Goal: Task Accomplishment & Management: Use online tool/utility

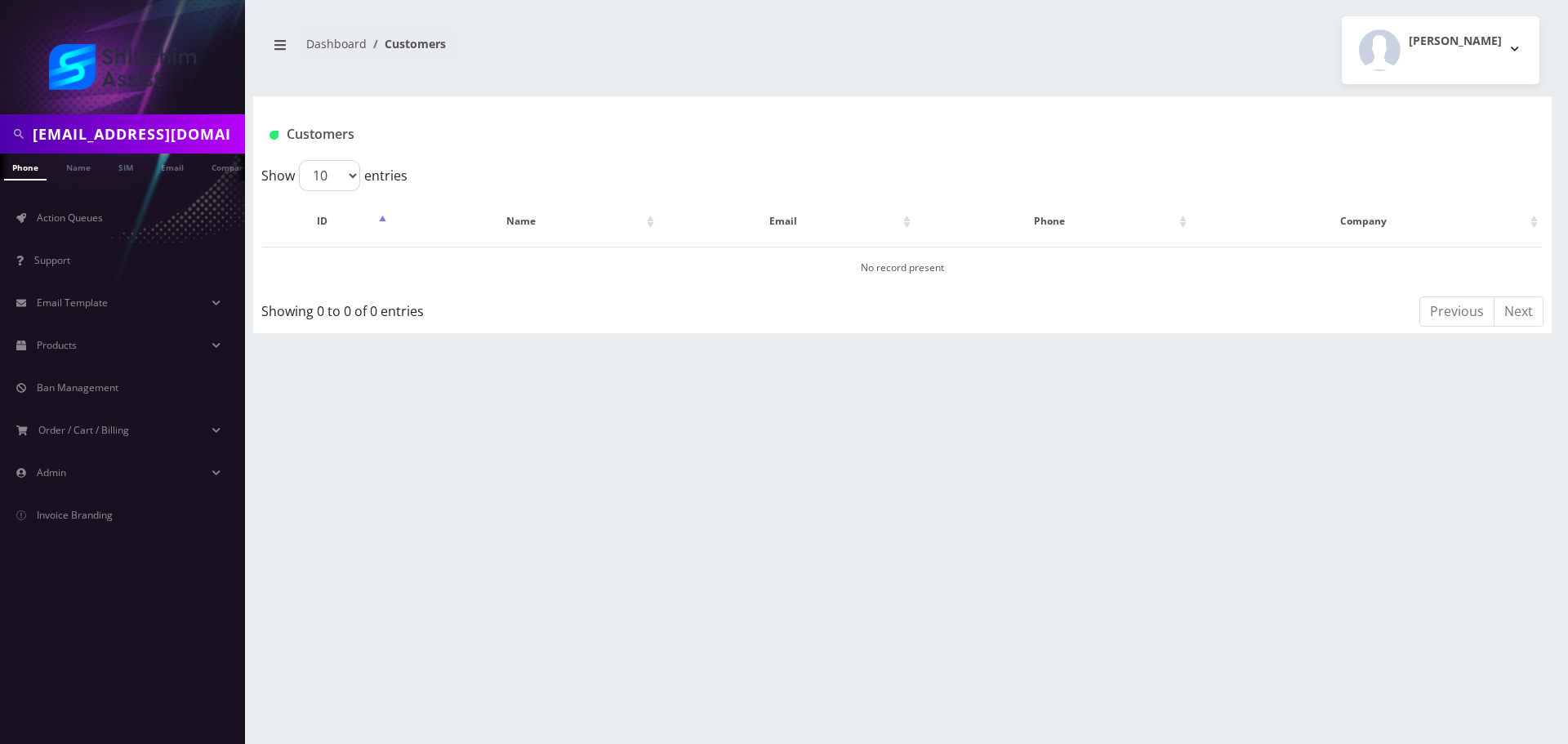
click at [178, 130] on input "[EMAIL_ADDRESS][DOMAIN_NAME]" at bounding box center [136, 133] width 208 height 31
click at [129, 123] on input "text" at bounding box center [136, 133] width 208 height 31
paste input "Yes, but it will go on their next bill Try and give them a manual credit"
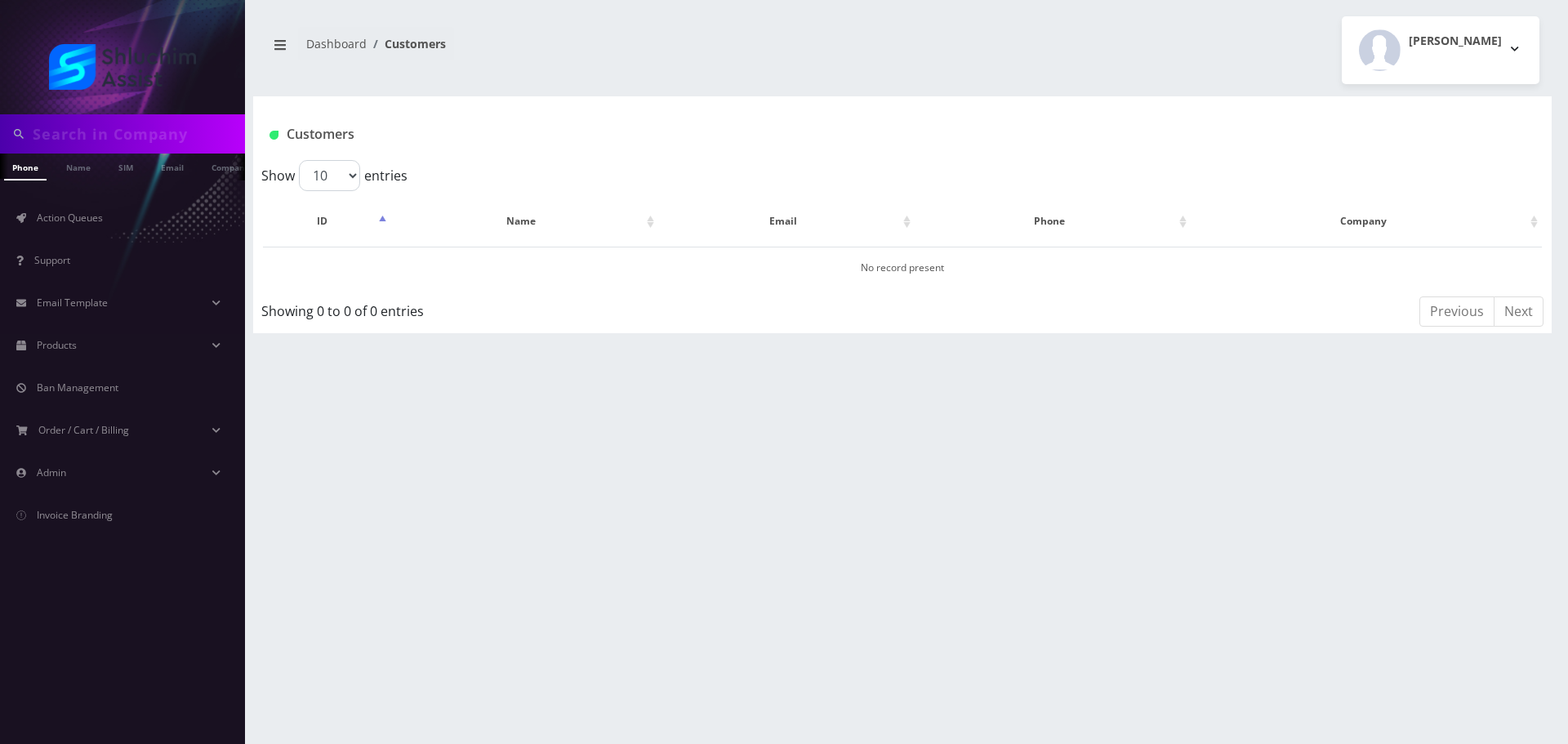
type input "Yes, but it will go on their next bill Try and give them a manual credit"
click at [181, 149] on input "Yes, but it will go on their next bill Try and give them a manual credit" at bounding box center [136, 133] width 208 height 31
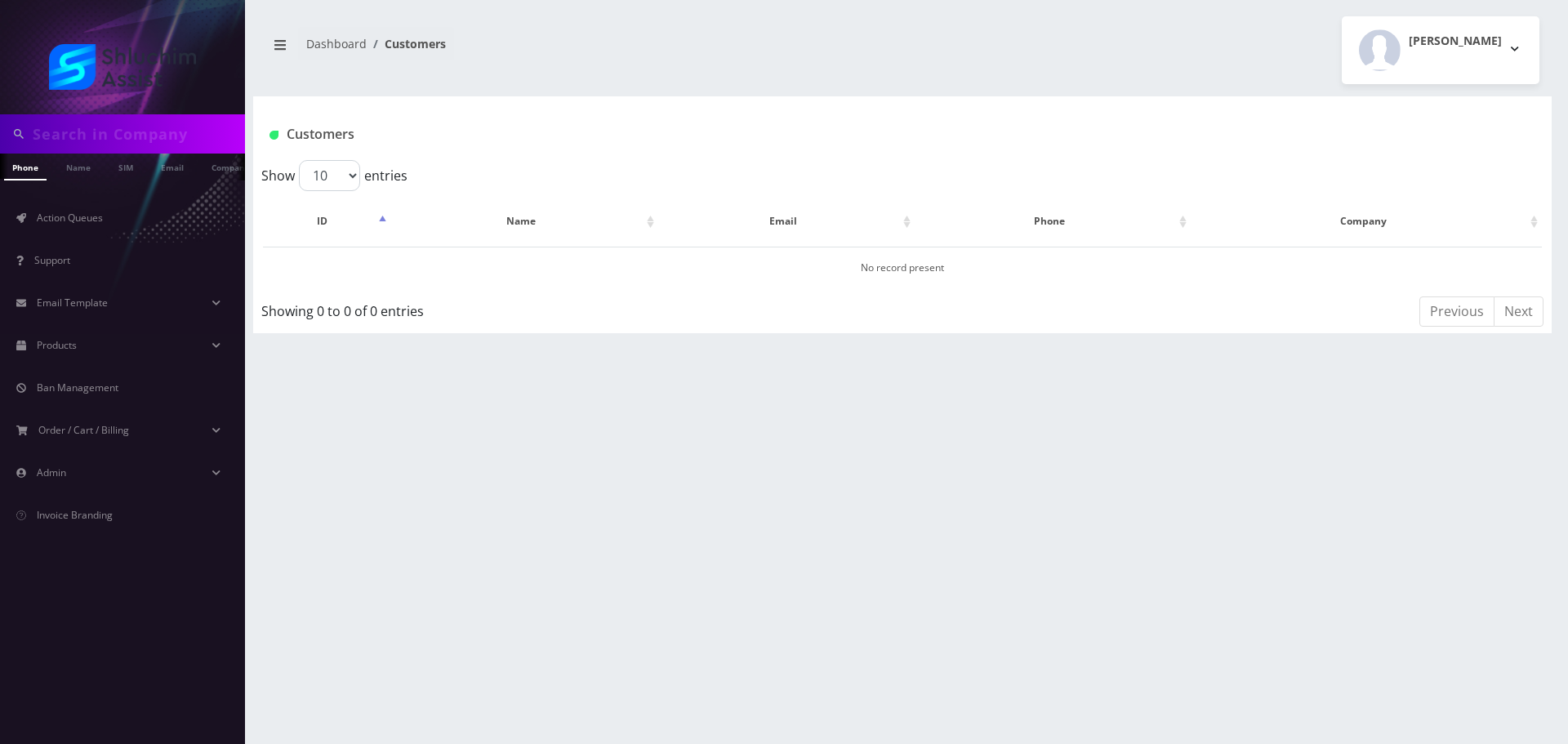
click at [181, 149] on input "text" at bounding box center [136, 133] width 208 height 31
click at [179, 151] on div at bounding box center [122, 134] width 245 height 39
click at [122, 129] on input "text" at bounding box center [136, 133] width 208 height 31
paste input "sheinazimov@gmail.com"
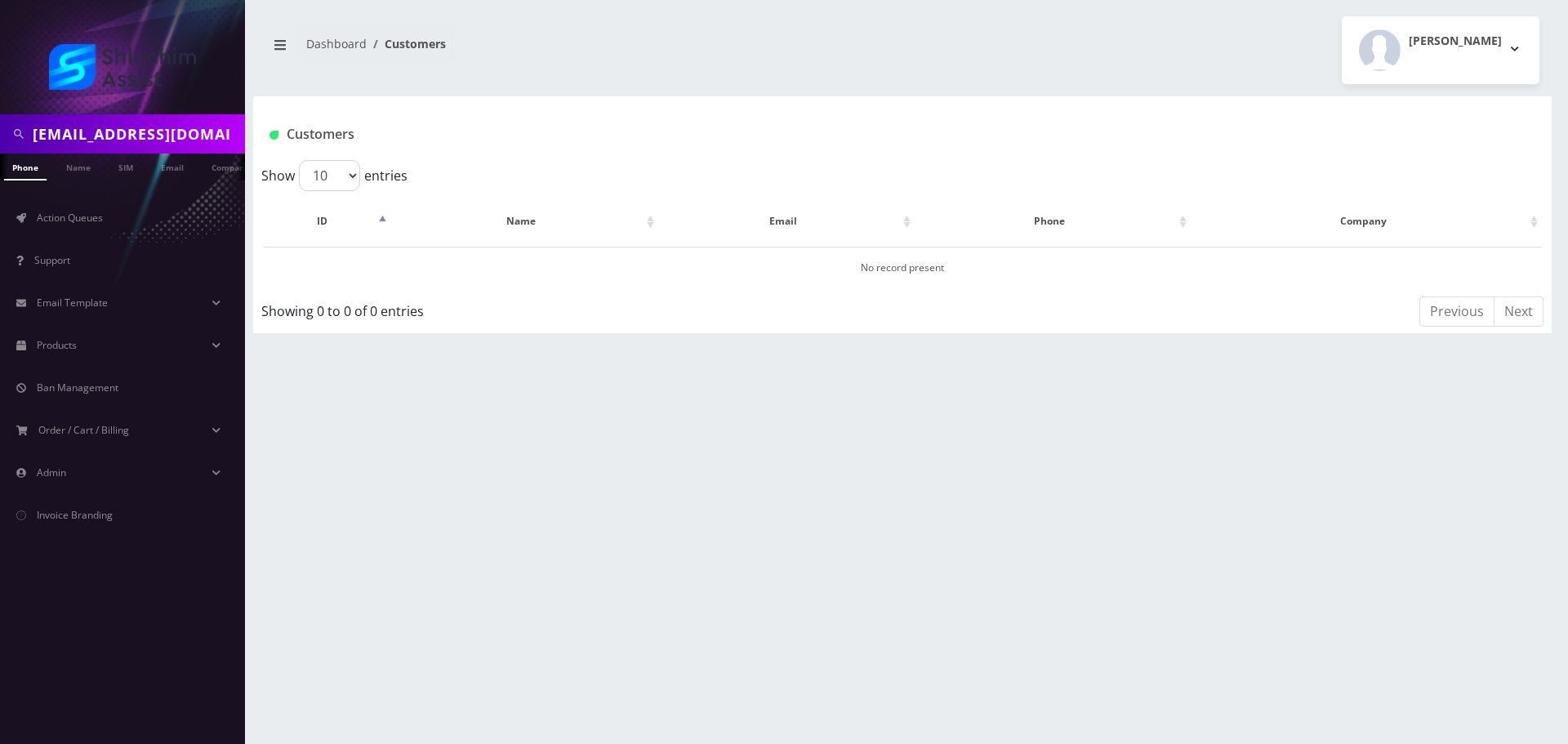
scroll to position [0, 5]
type input "sheinazimov@gmail.com"
click at [156, 170] on link "Email" at bounding box center [148, 167] width 39 height 27
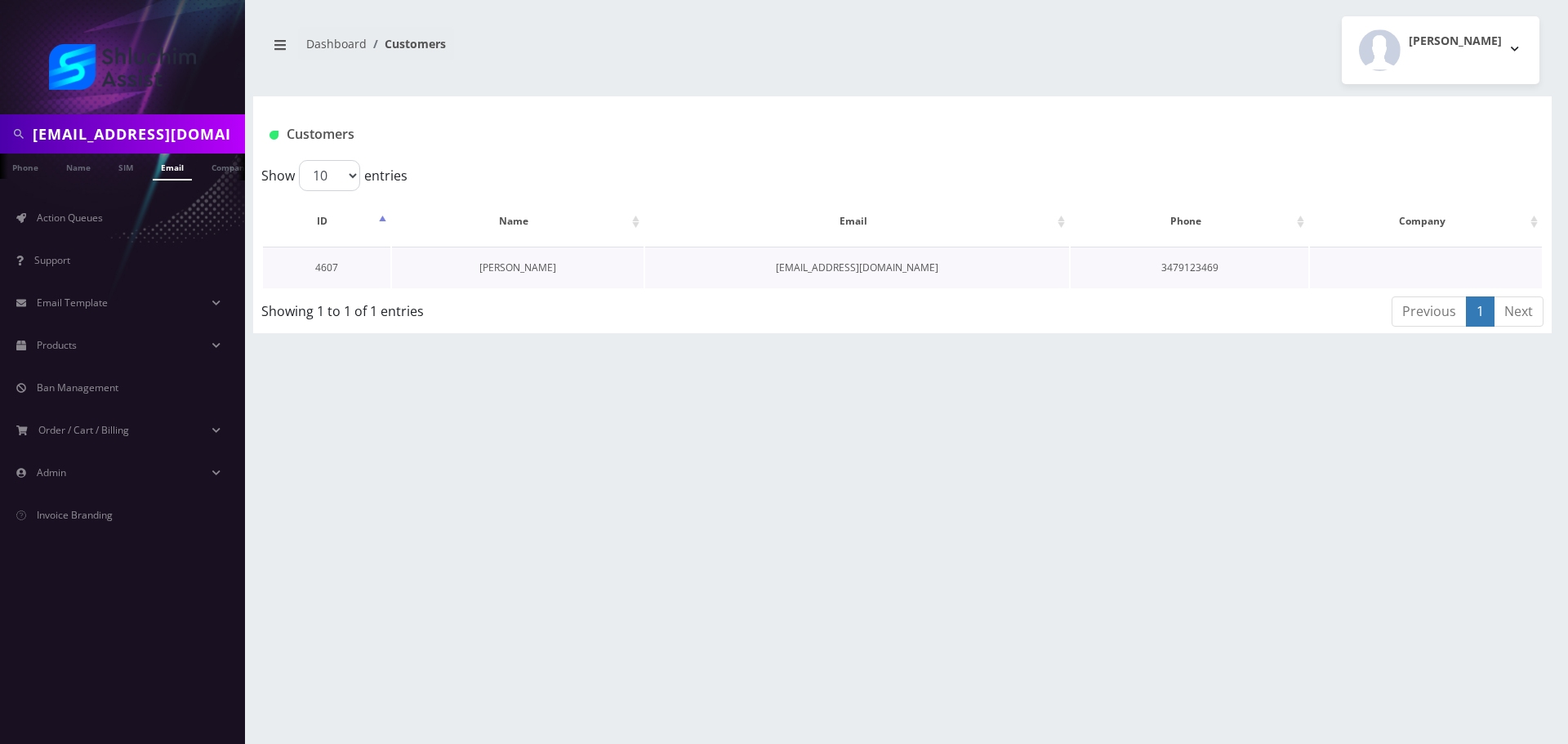
click at [537, 268] on link "Cheina Zyslin" at bounding box center [518, 268] width 77 height 14
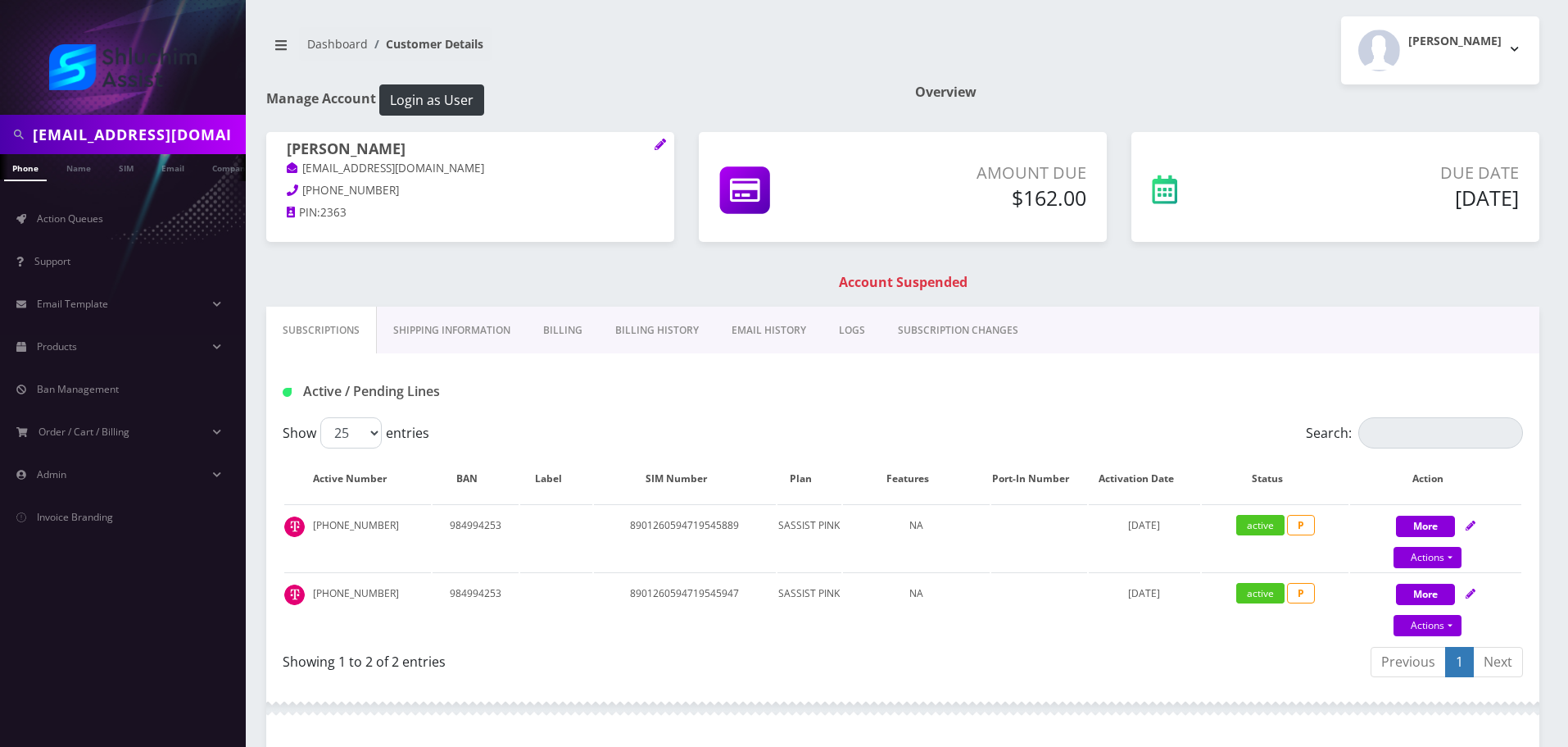
click at [118, 144] on input "sheinazimov@gmail.com" at bounding box center [137, 133] width 209 height 31
paste input "Cheinawolff"
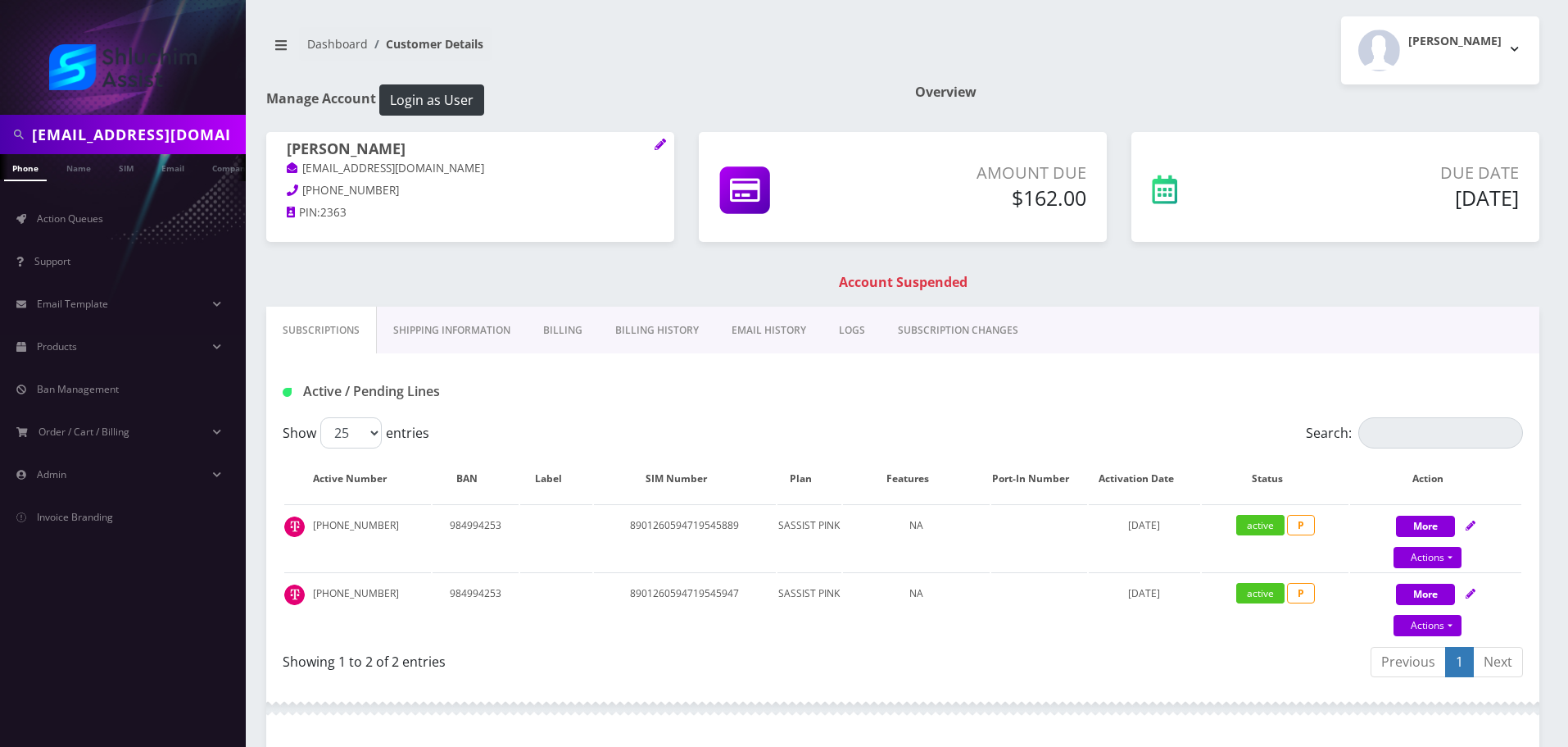
type input "[EMAIL_ADDRESS][DOMAIN_NAME]"
click at [624, 69] on nav "Dashboard Customer Details" at bounding box center [579, 50] width 625 height 47
click at [172, 167] on link "Email" at bounding box center [164, 168] width 39 height 27
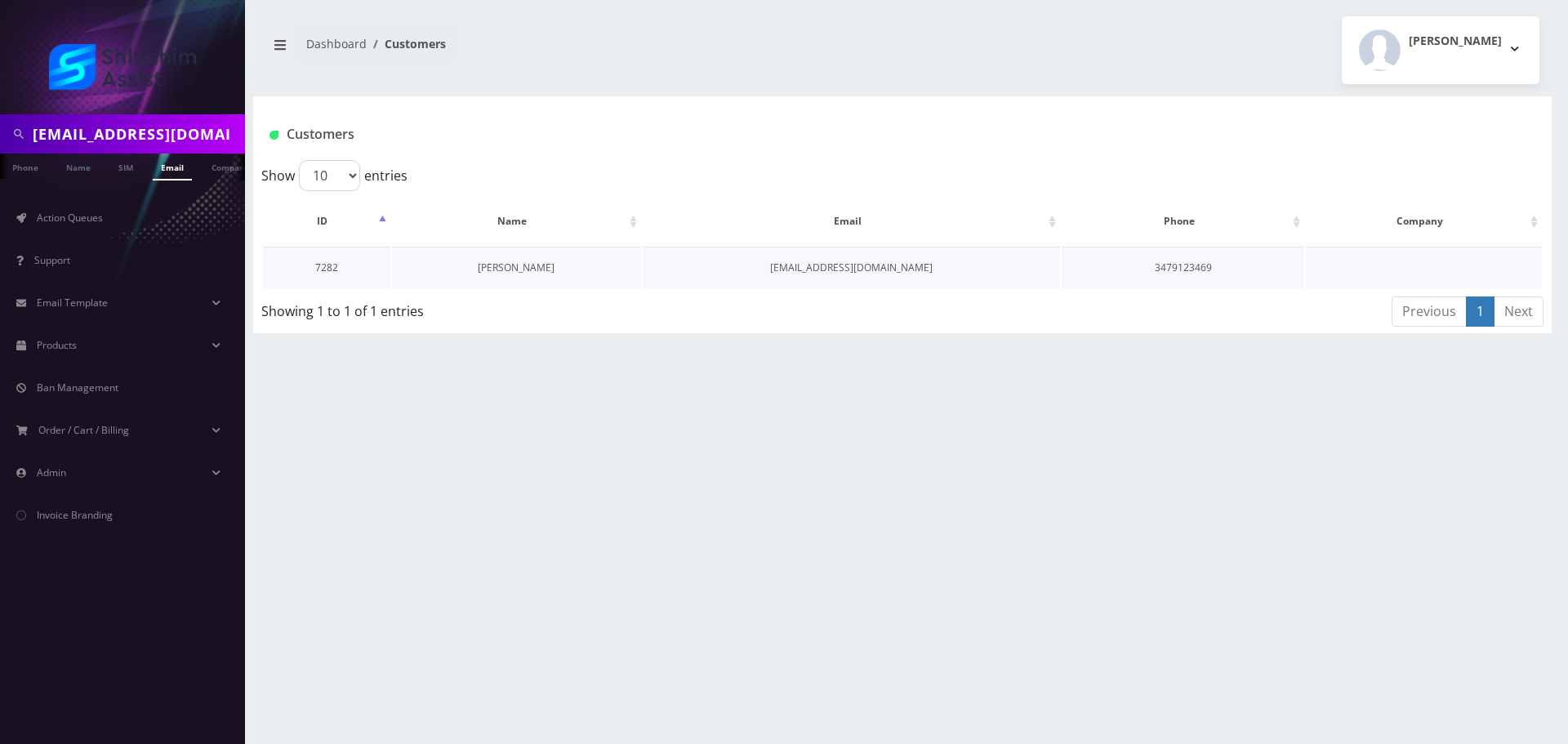
click at [512, 268] on link "[PERSON_NAME]" at bounding box center [516, 268] width 77 height 14
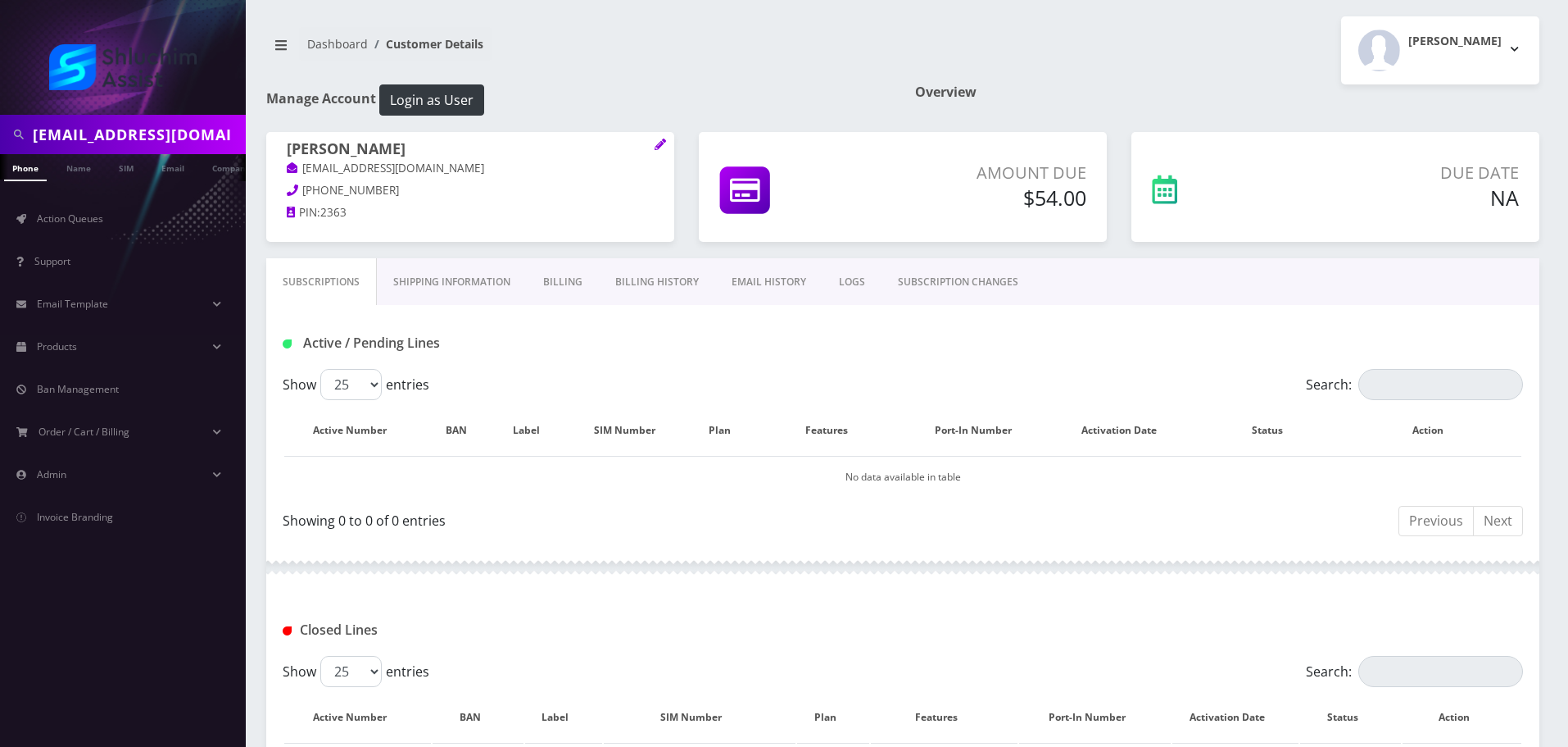
click at [659, 283] on link "Billing History" at bounding box center [657, 282] width 117 height 47
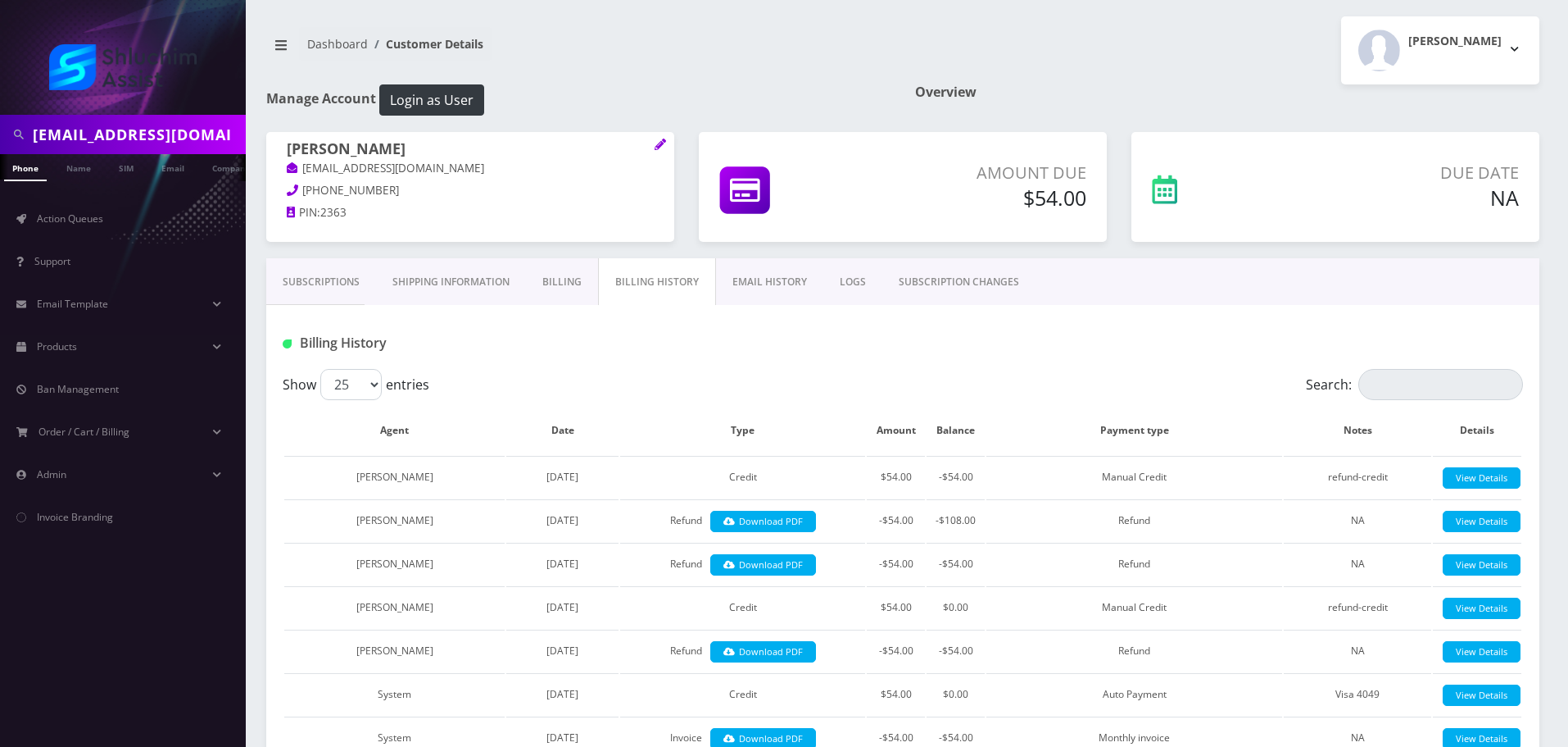
click at [562, 284] on link "Billing" at bounding box center [562, 282] width 72 height 47
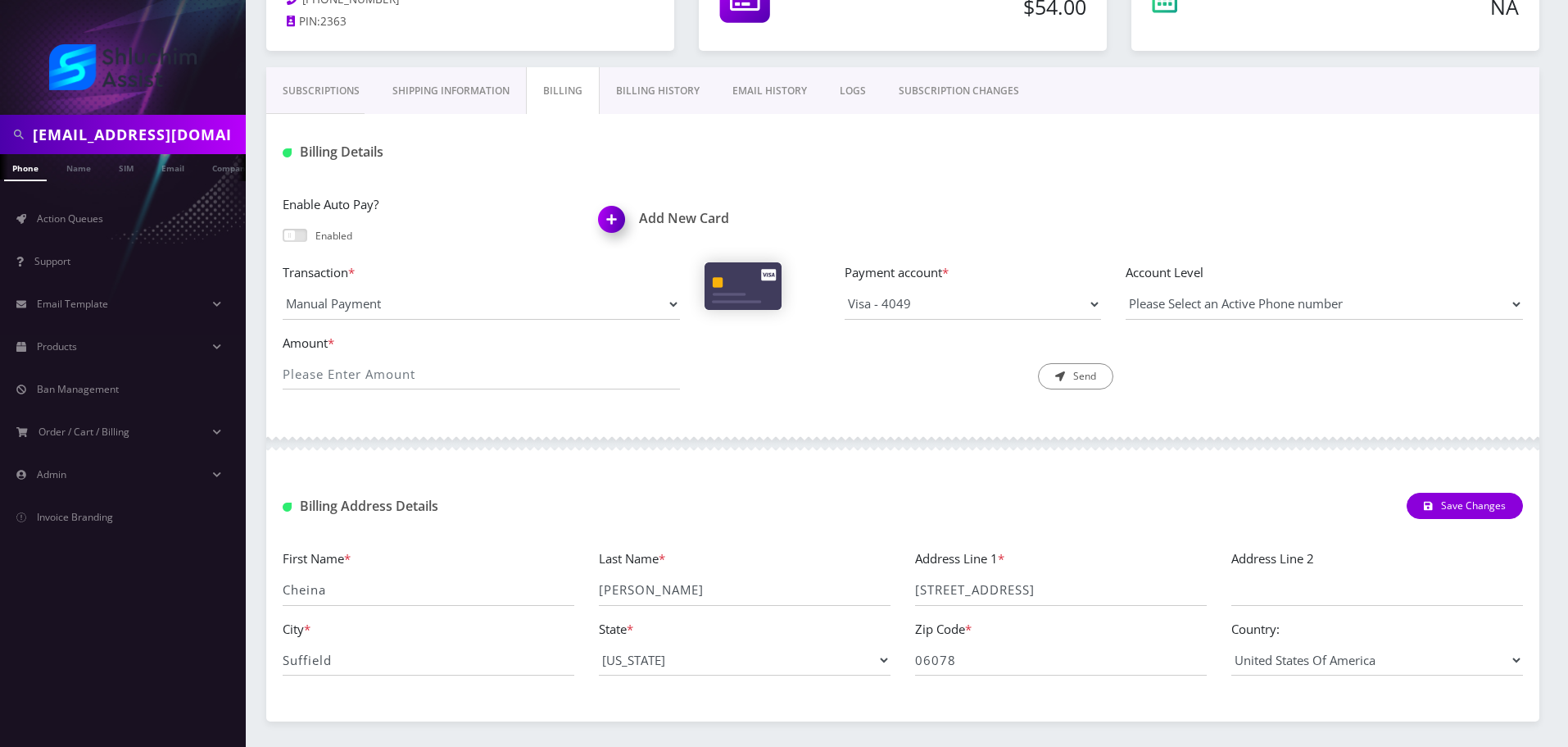
scroll to position [245, 0]
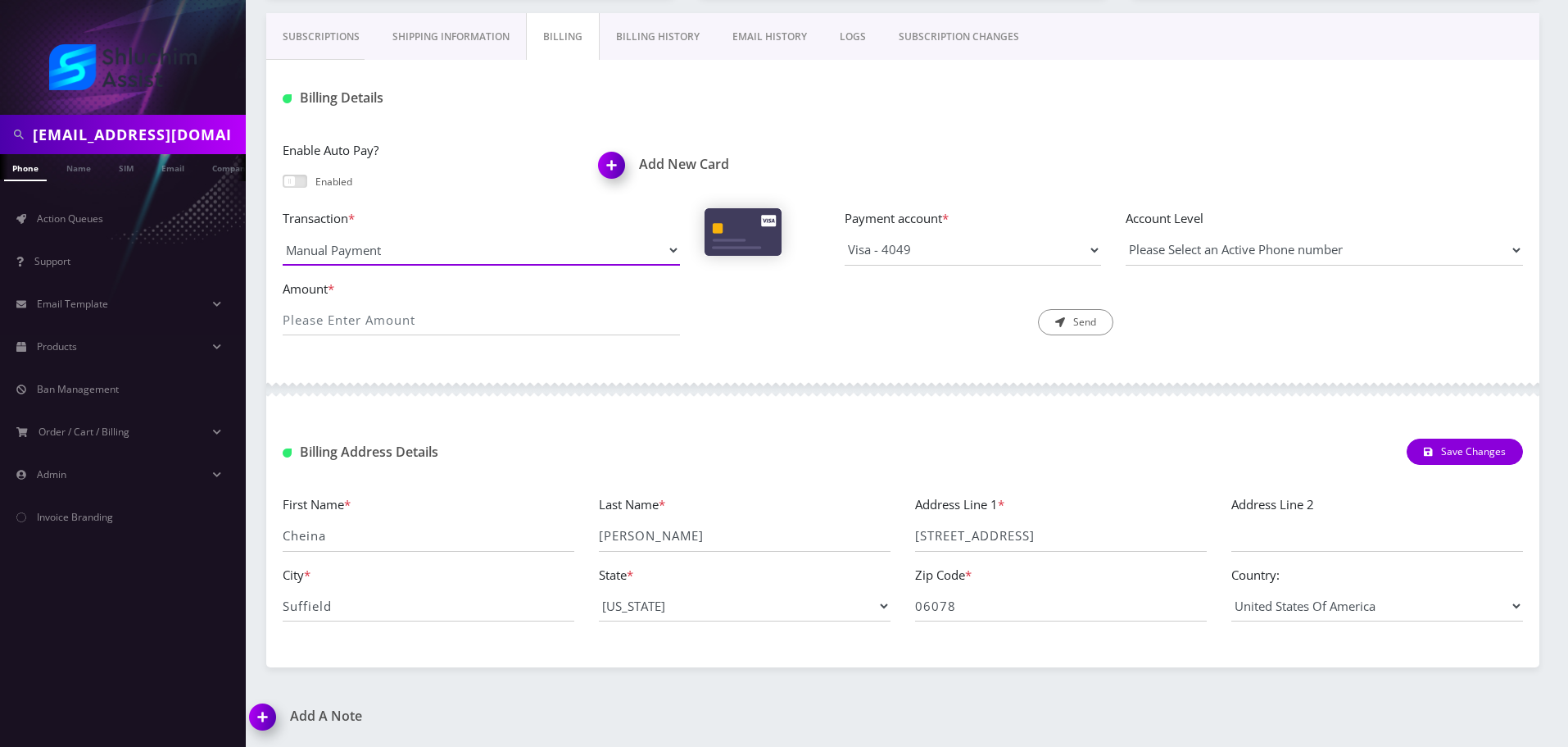
click at [472, 259] on select "Manual Payment Custom Charge Manual Credit Custom Invoice" at bounding box center [481, 249] width 397 height 31
select select "Manual Credit"
click at [283, 234] on select "Manual Payment Custom Charge Manual Credit Custom Invoice" at bounding box center [481, 249] width 397 height 31
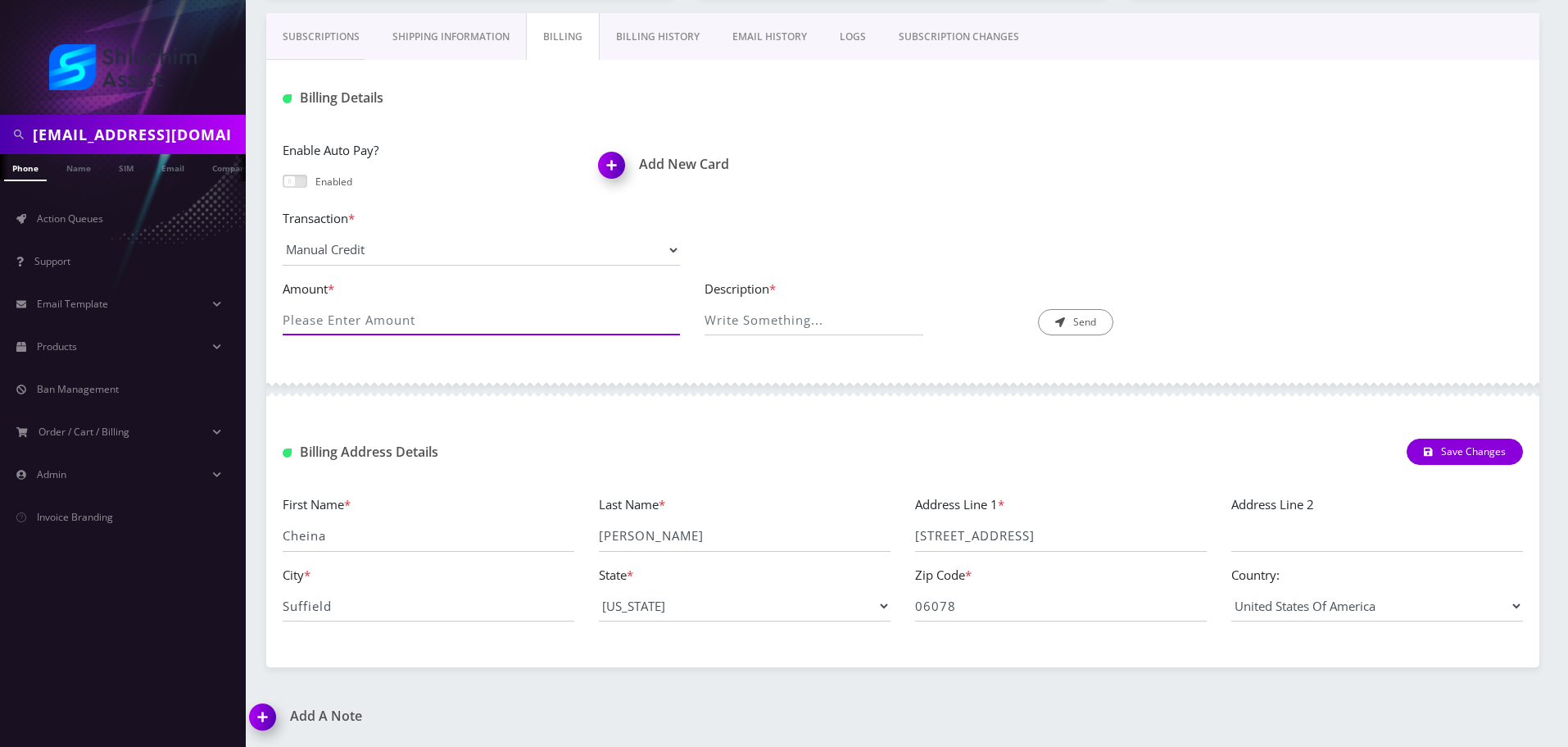
click at [445, 327] on input "Amount *" at bounding box center [481, 319] width 397 height 31
click at [662, 386] on div at bounding box center [903, 390] width 1273 height 49
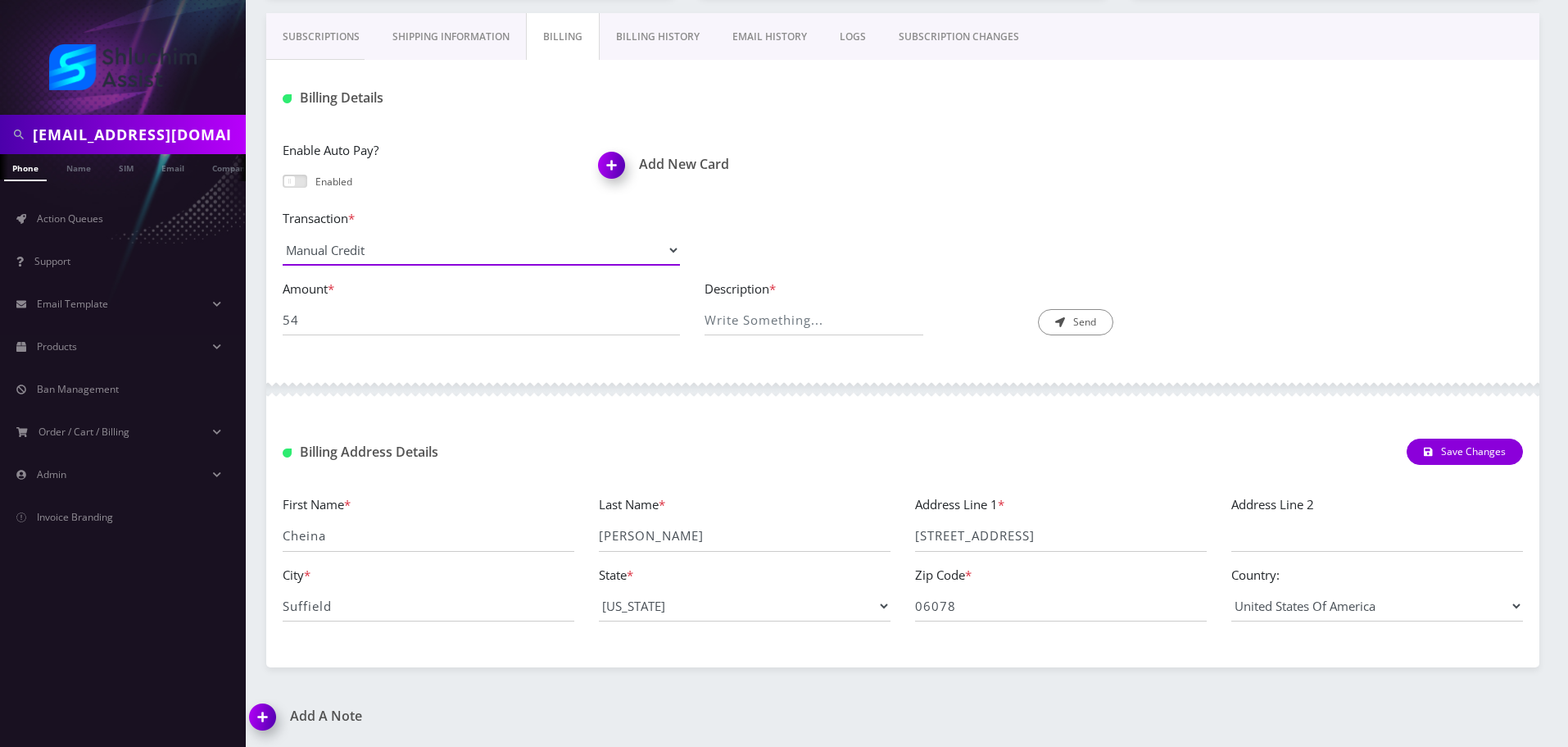
click at [609, 247] on select "Manual Payment Custom Charge Manual Credit Custom Invoice" at bounding box center [481, 249] width 397 height 31
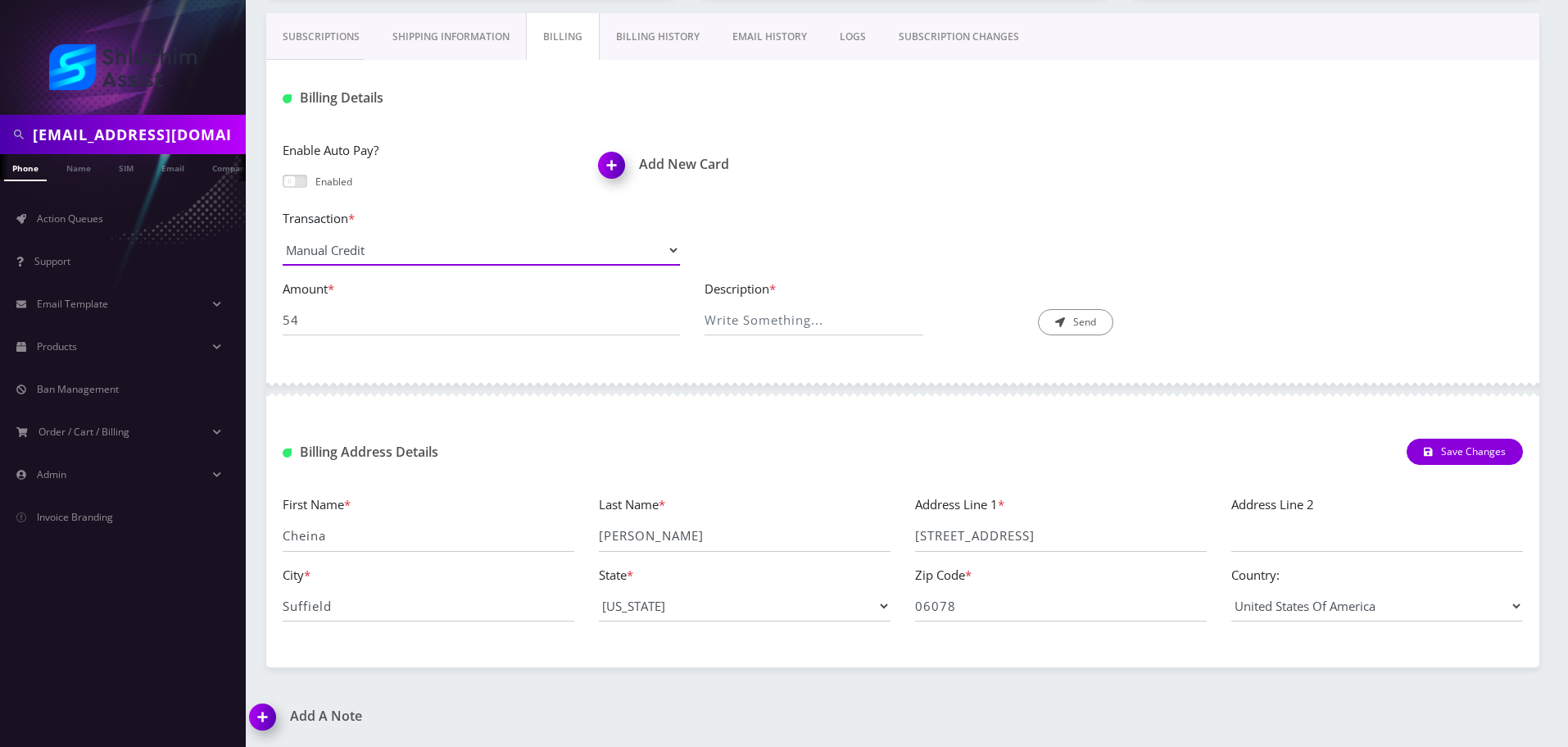
click at [609, 247] on select "Manual Payment Custom Charge Manual Credit Custom Invoice" at bounding box center [481, 249] width 397 height 31
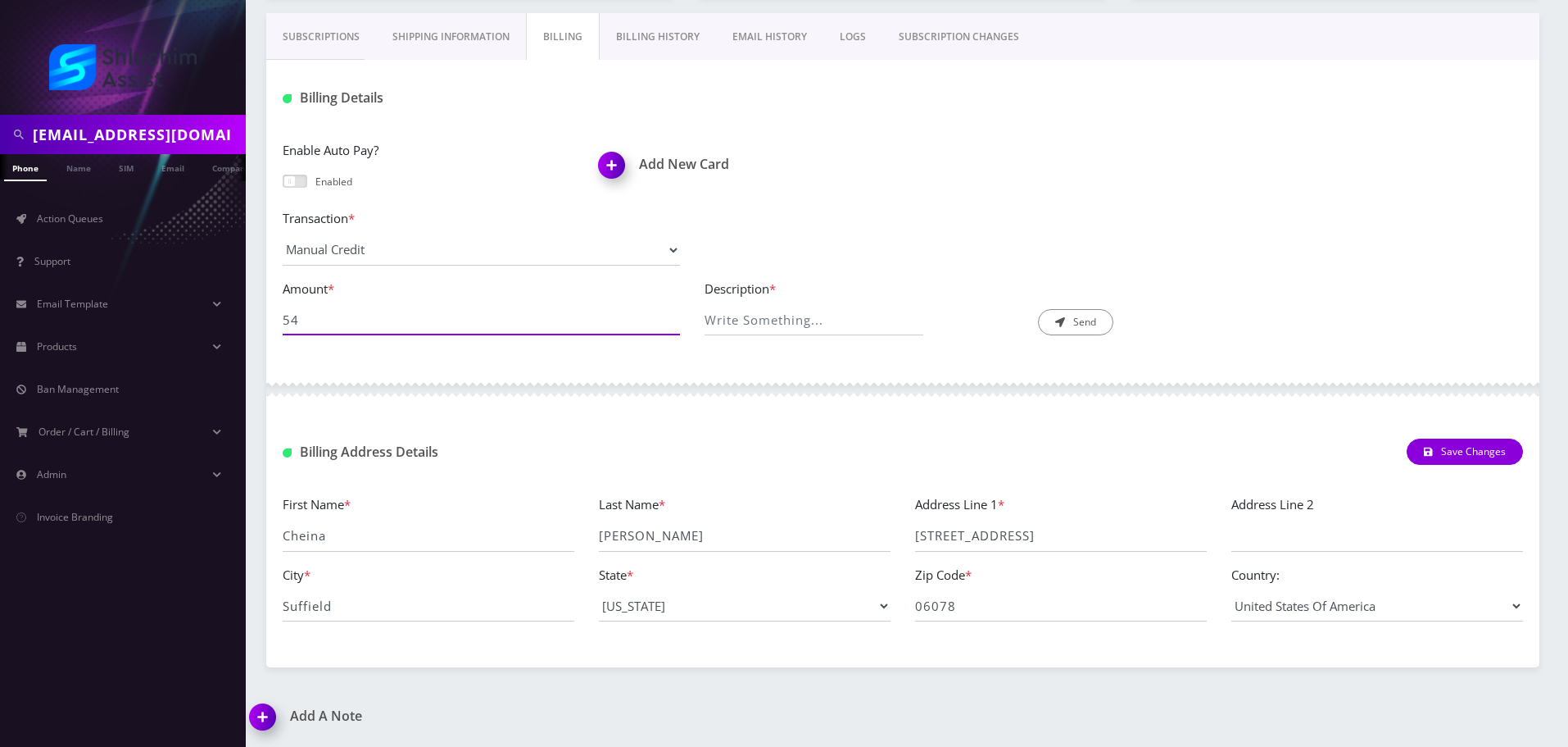
click at [526, 316] on input "54" at bounding box center [481, 319] width 397 height 31
type input "54.00"
click at [541, 362] on div "Enable Auto Pay? Enabled Add New Card Transaction * Manual Payment Custom Charg…" at bounding box center [903, 244] width 1273 height 241
click at [505, 328] on input "54.00" at bounding box center [481, 319] width 397 height 31
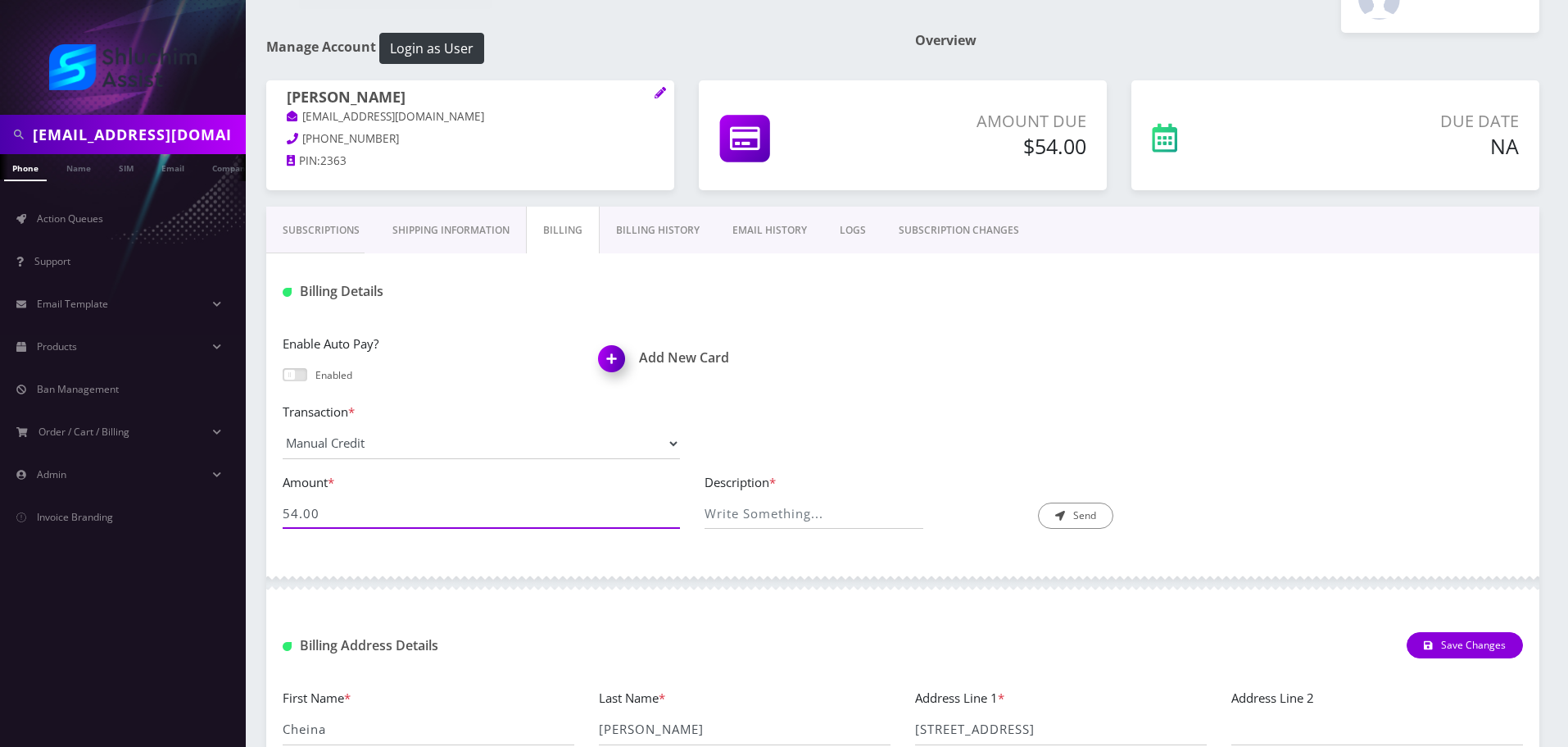
scroll to position [0, 0]
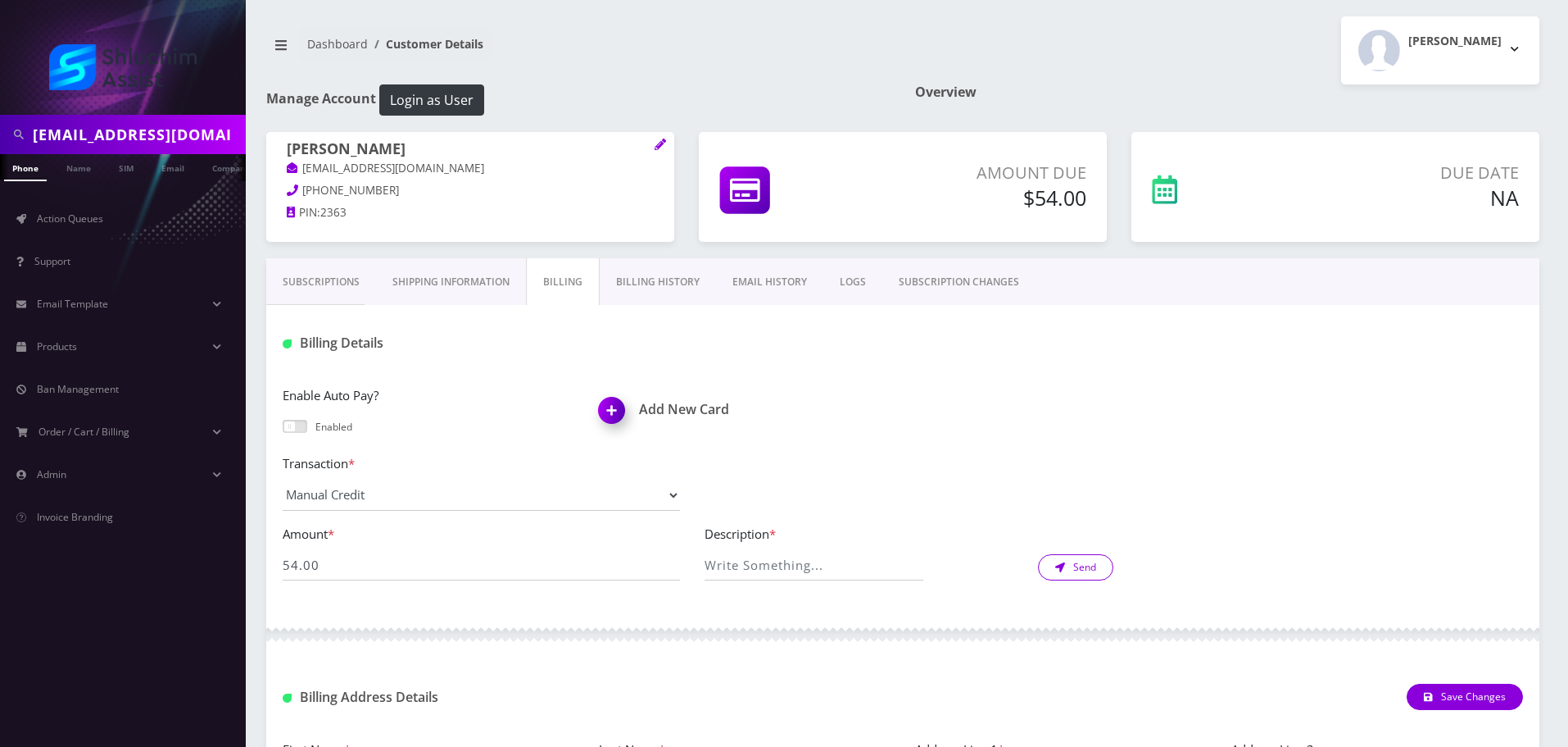
click at [1095, 566] on button "Send" at bounding box center [1076, 567] width 75 height 26
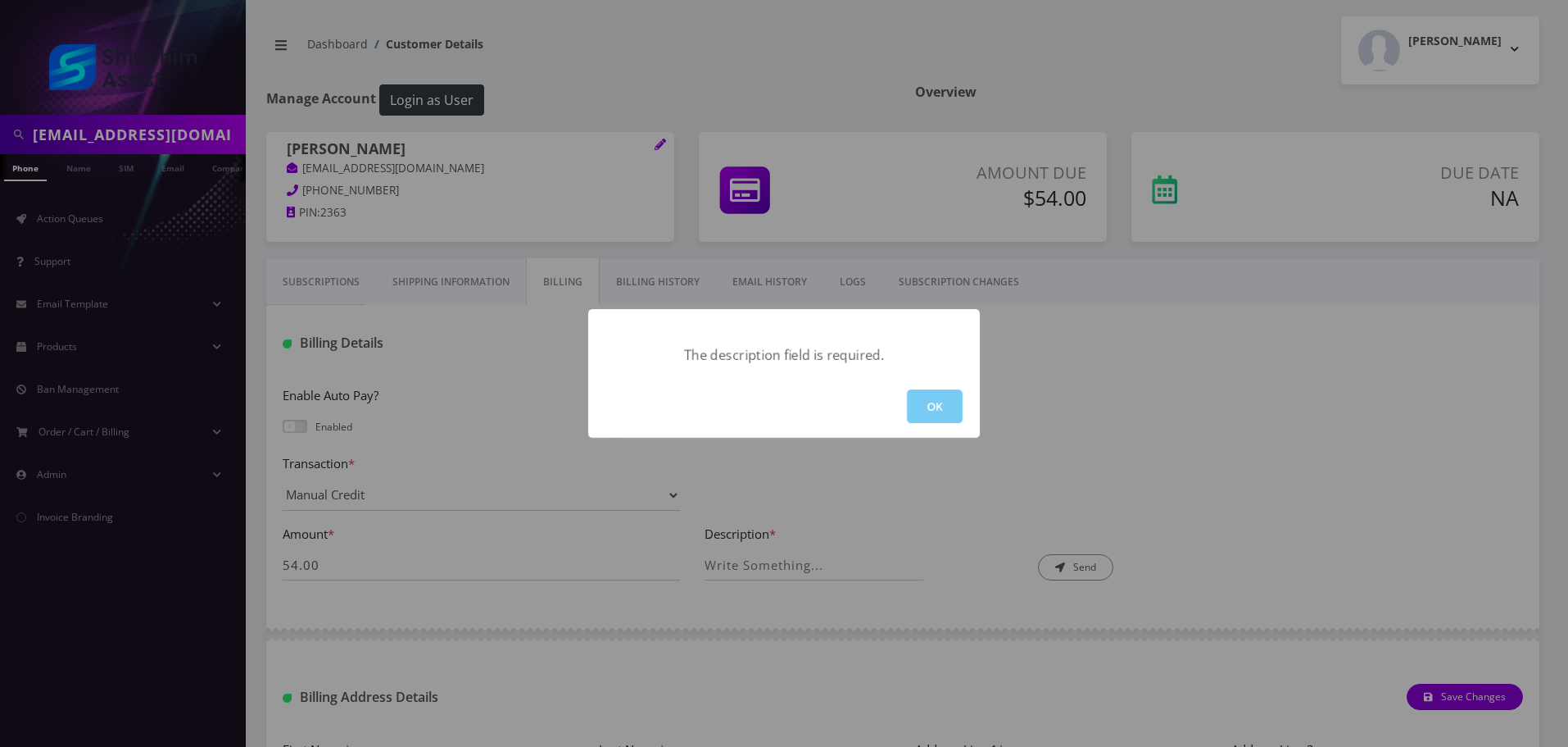
click at [945, 400] on button "OK" at bounding box center [935, 406] width 56 height 33
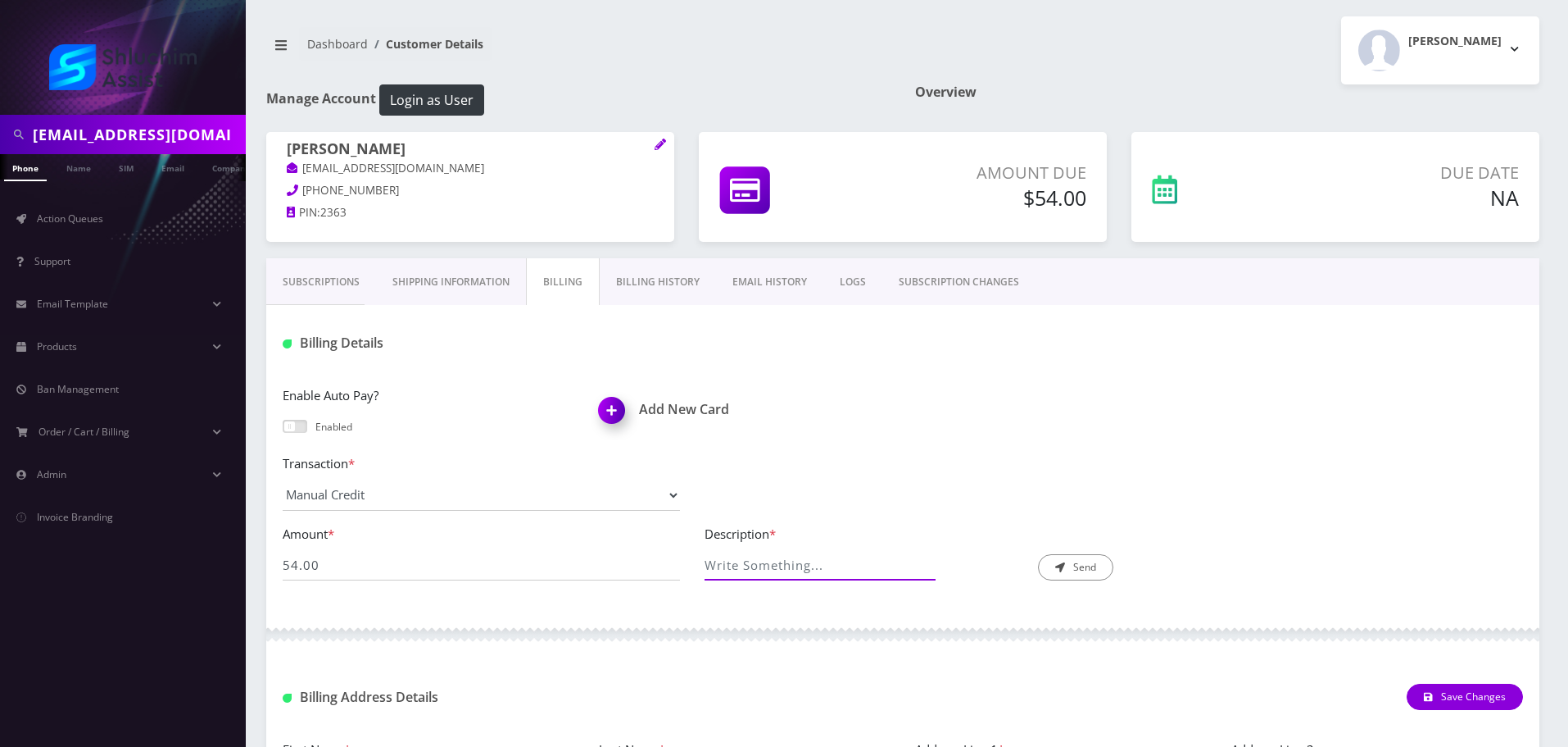
click at [789, 556] on input "Description *" at bounding box center [814, 564] width 219 height 31
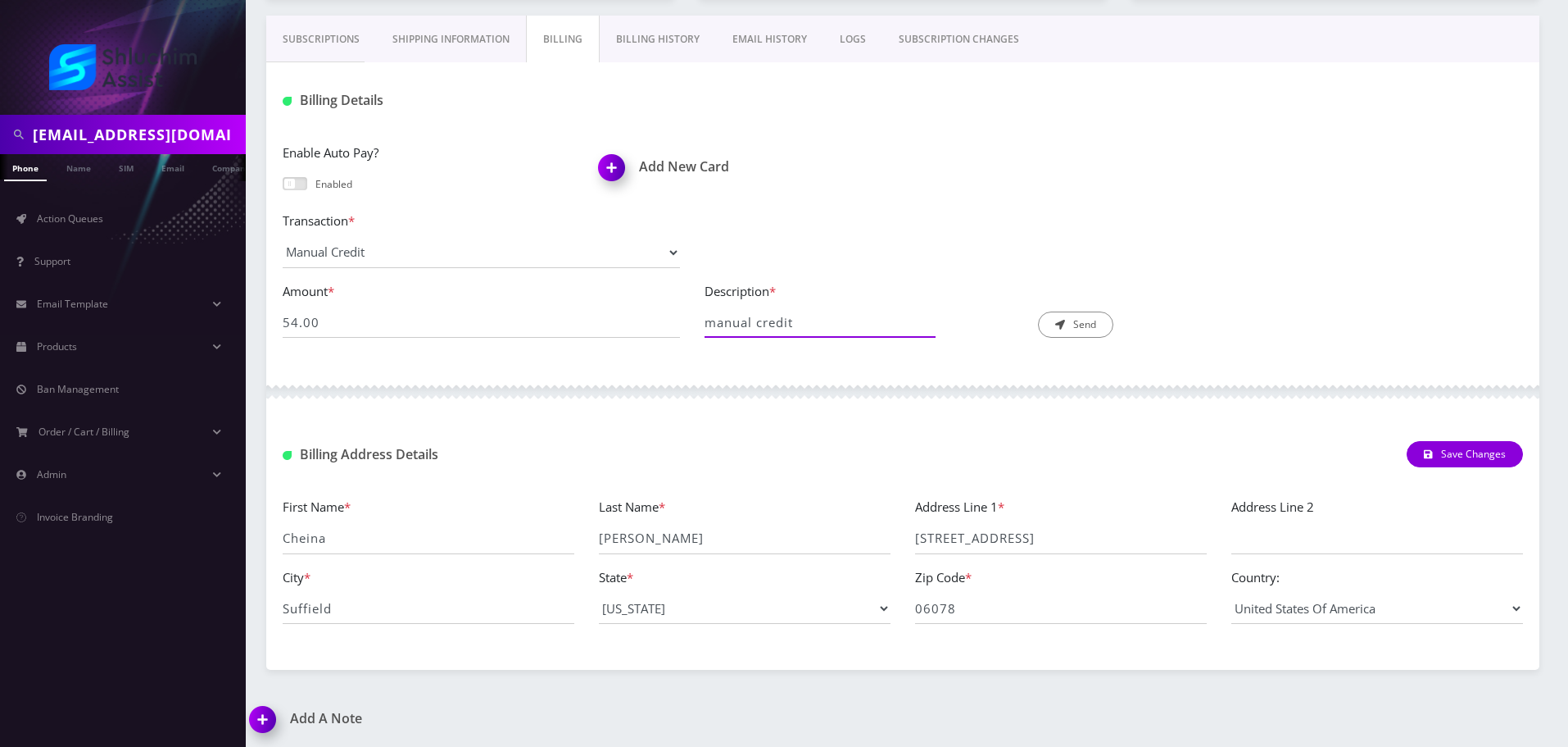
scroll to position [245, 0]
type input "manual credit"
click at [628, 47] on link "Billing History" at bounding box center [658, 37] width 117 height 47
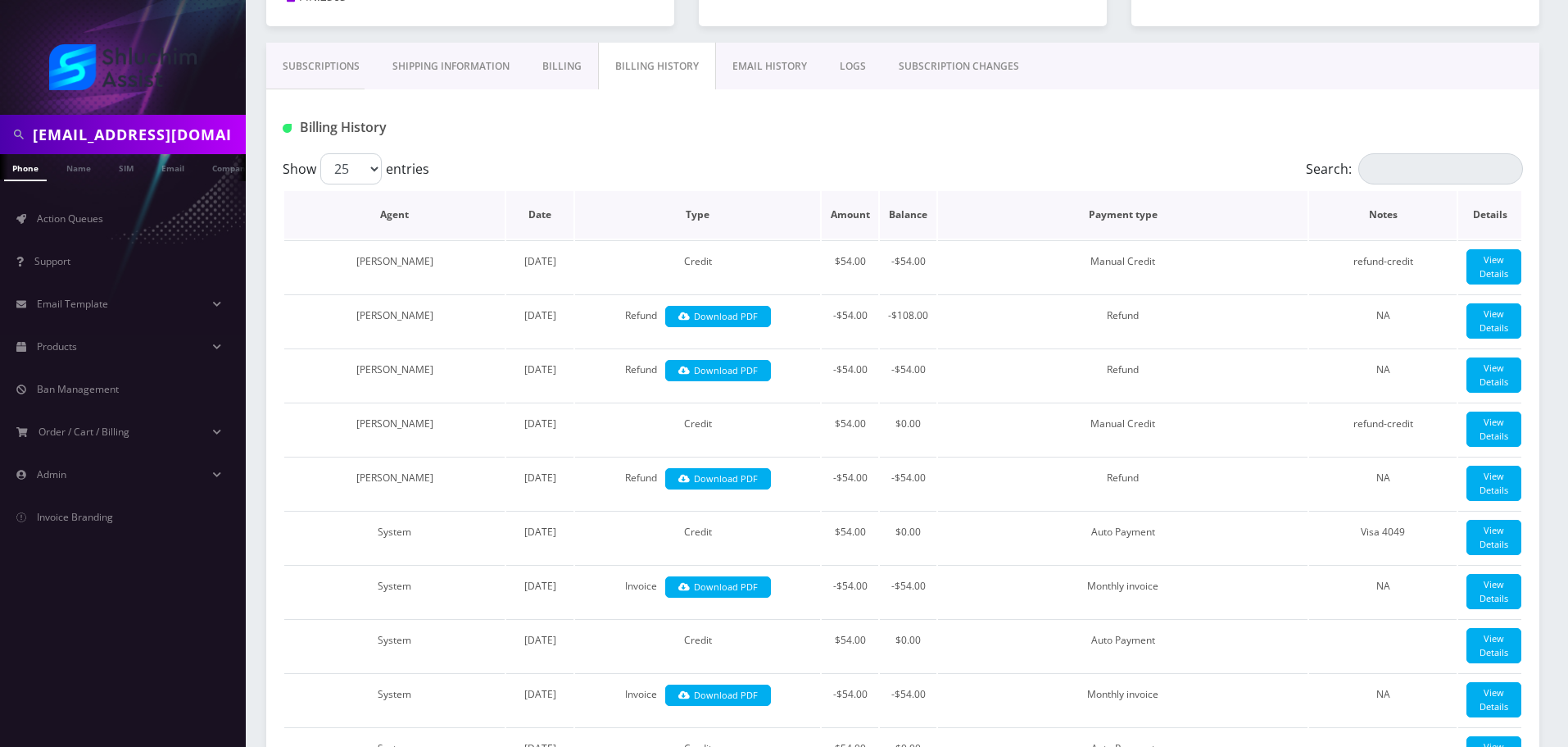
scroll to position [163, 0]
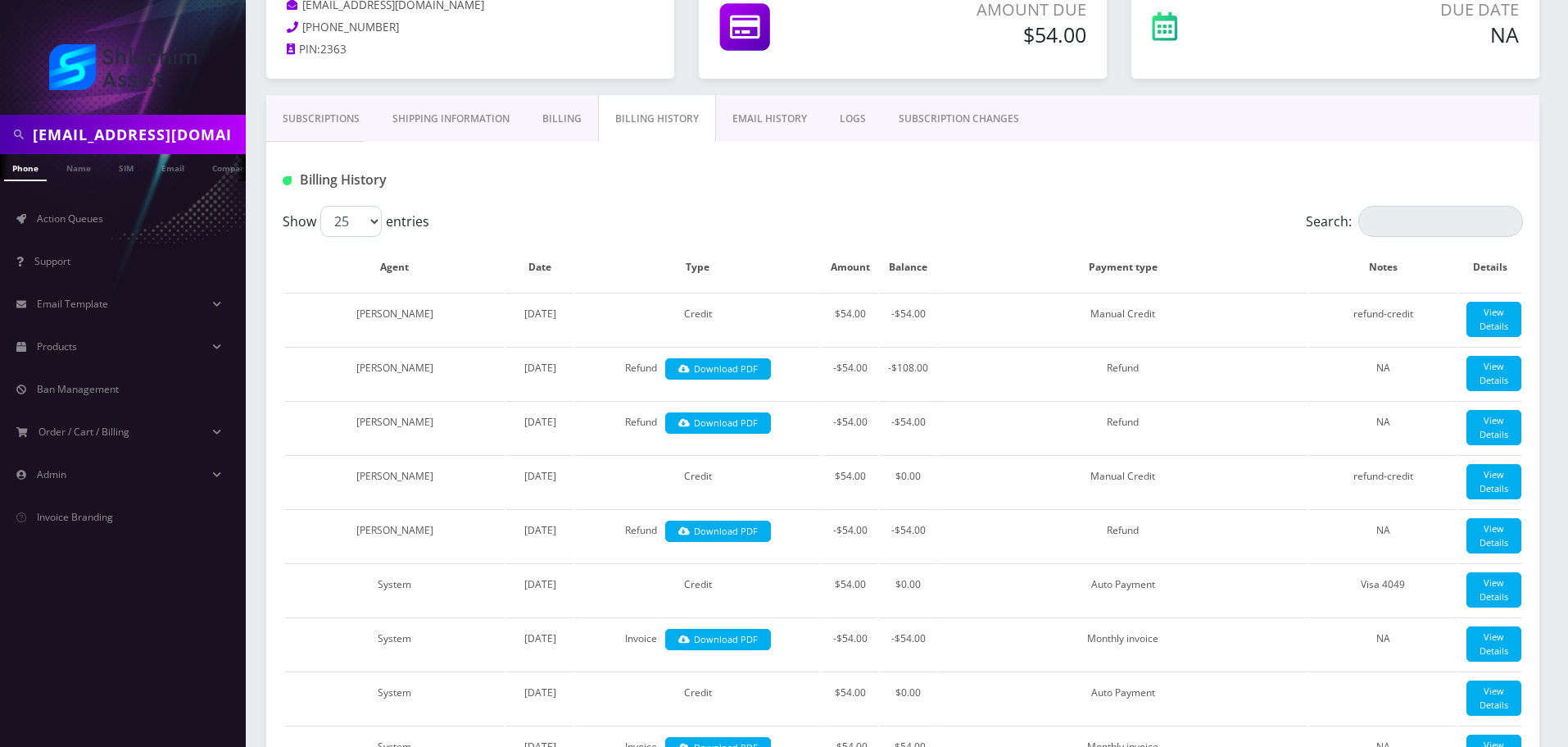
click at [311, 130] on link "Subscriptions" at bounding box center [321, 119] width 110 height 47
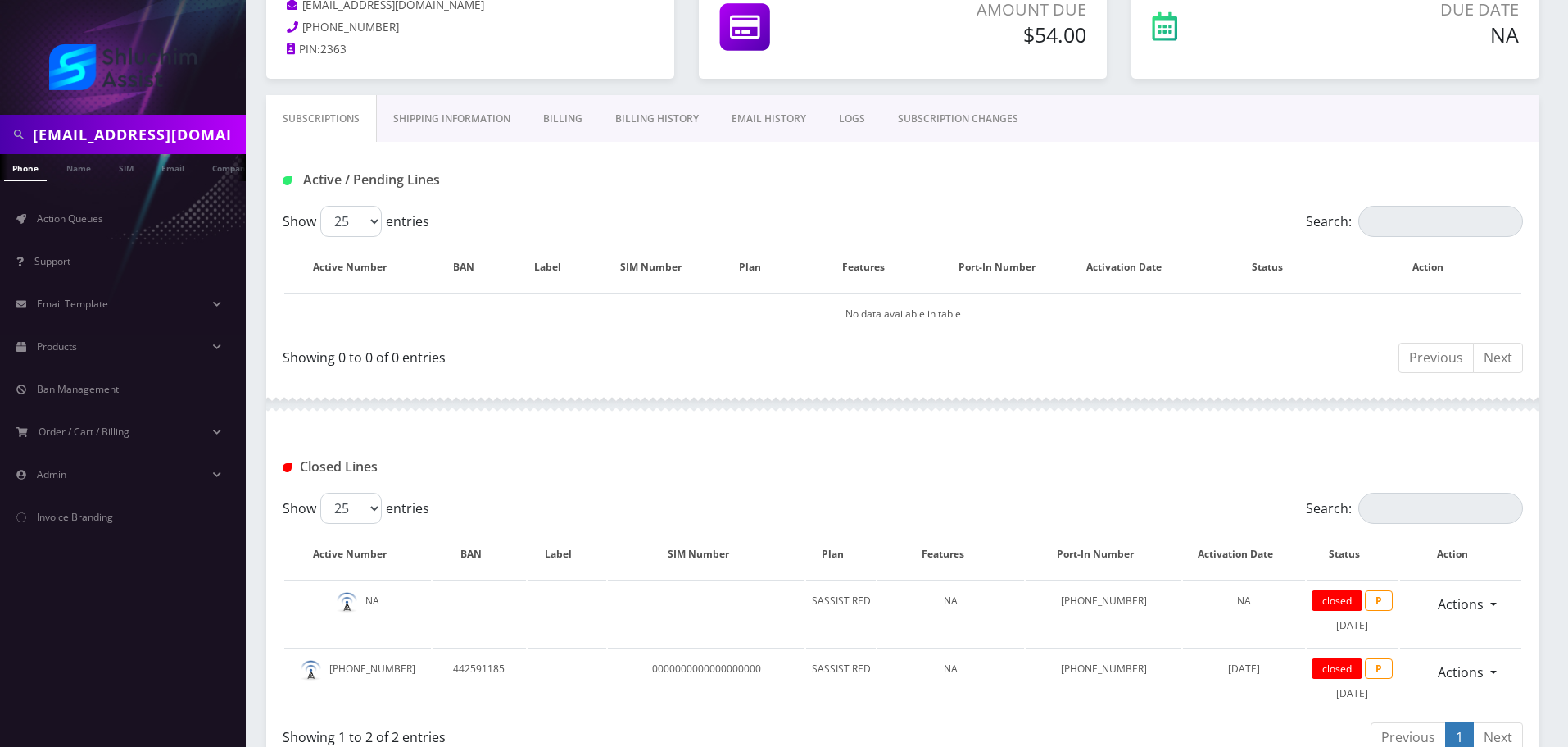
click at [569, 118] on link "Billing" at bounding box center [562, 119] width 72 height 47
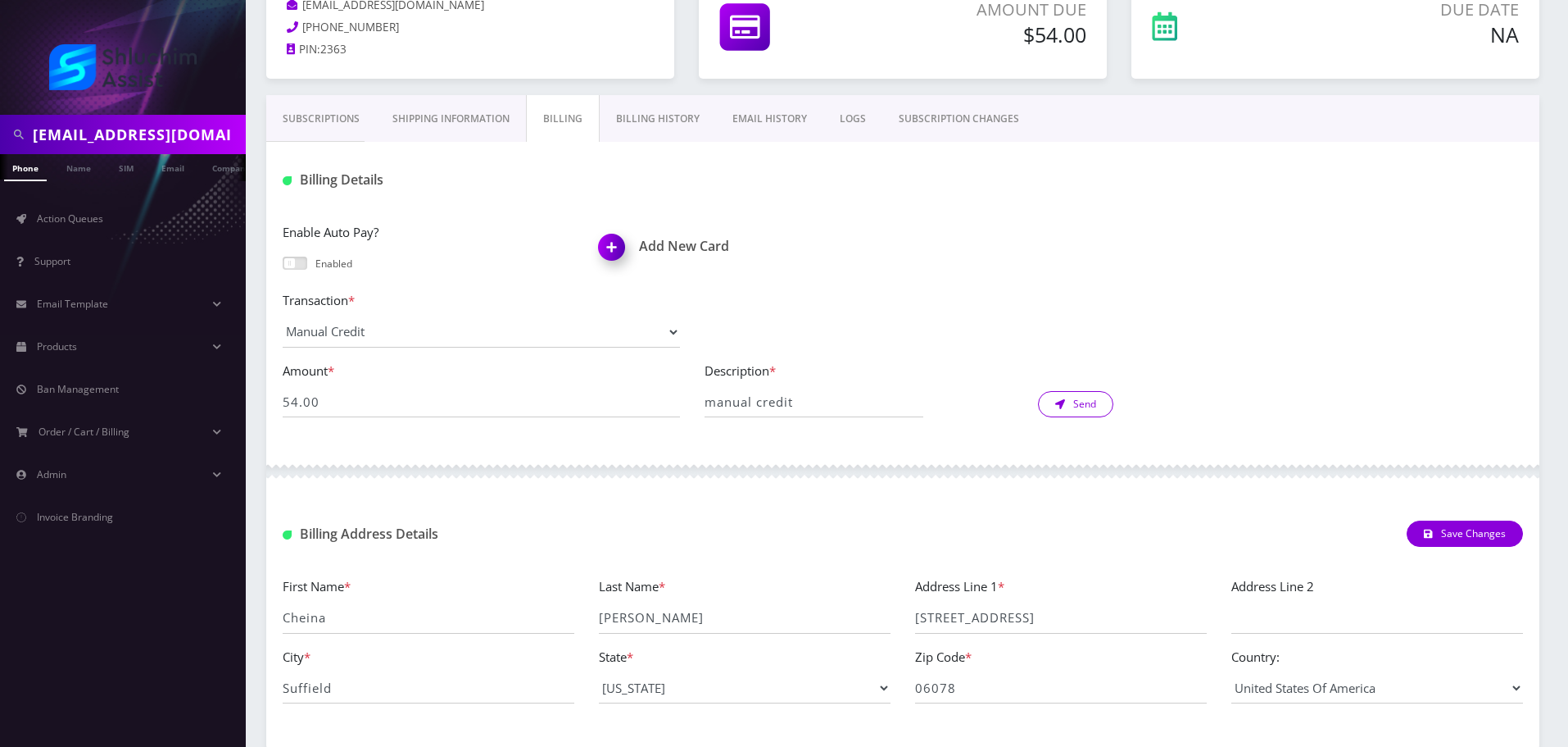
click at [1071, 402] on button "Send" at bounding box center [1076, 404] width 75 height 26
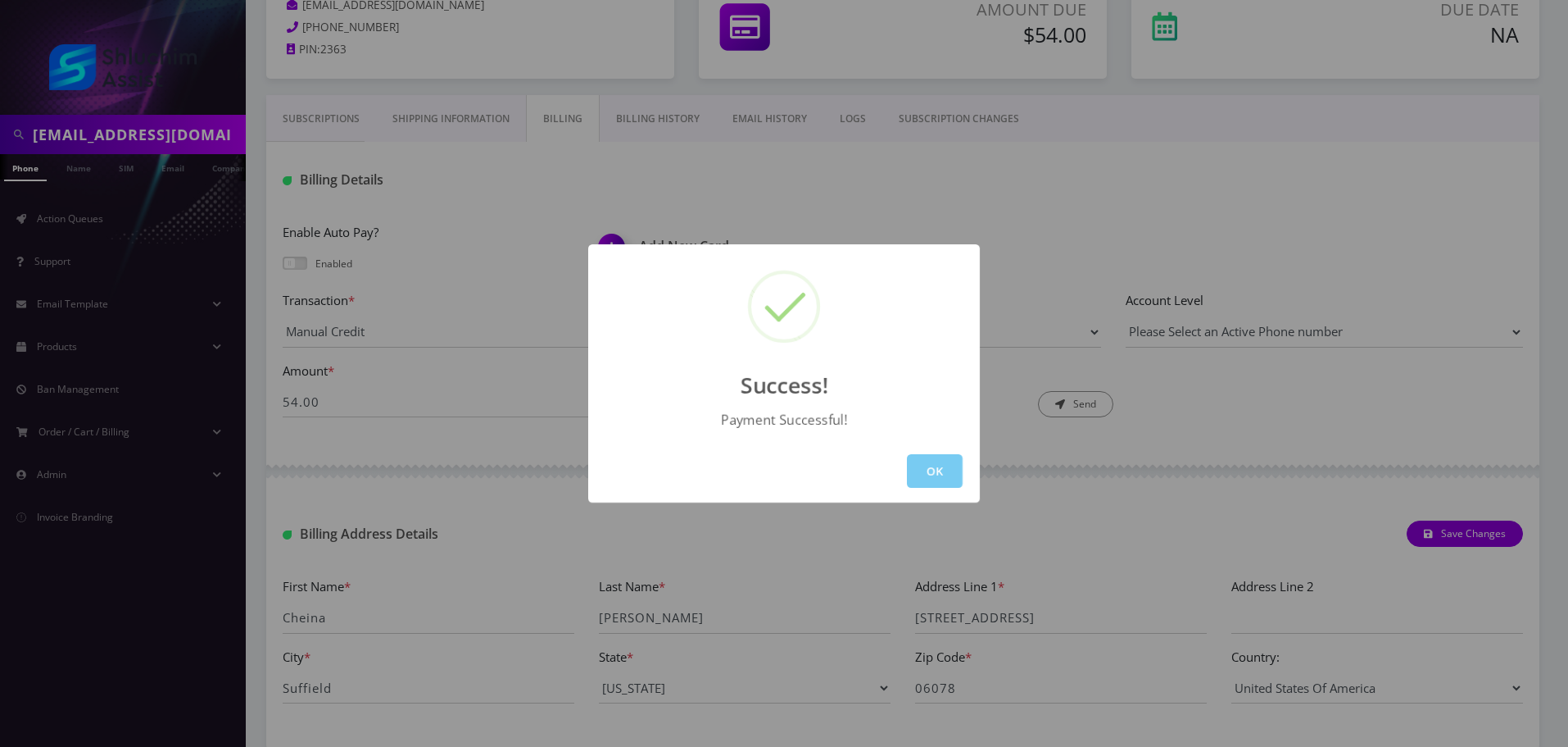
click at [935, 469] on button "OK" at bounding box center [935, 470] width 56 height 33
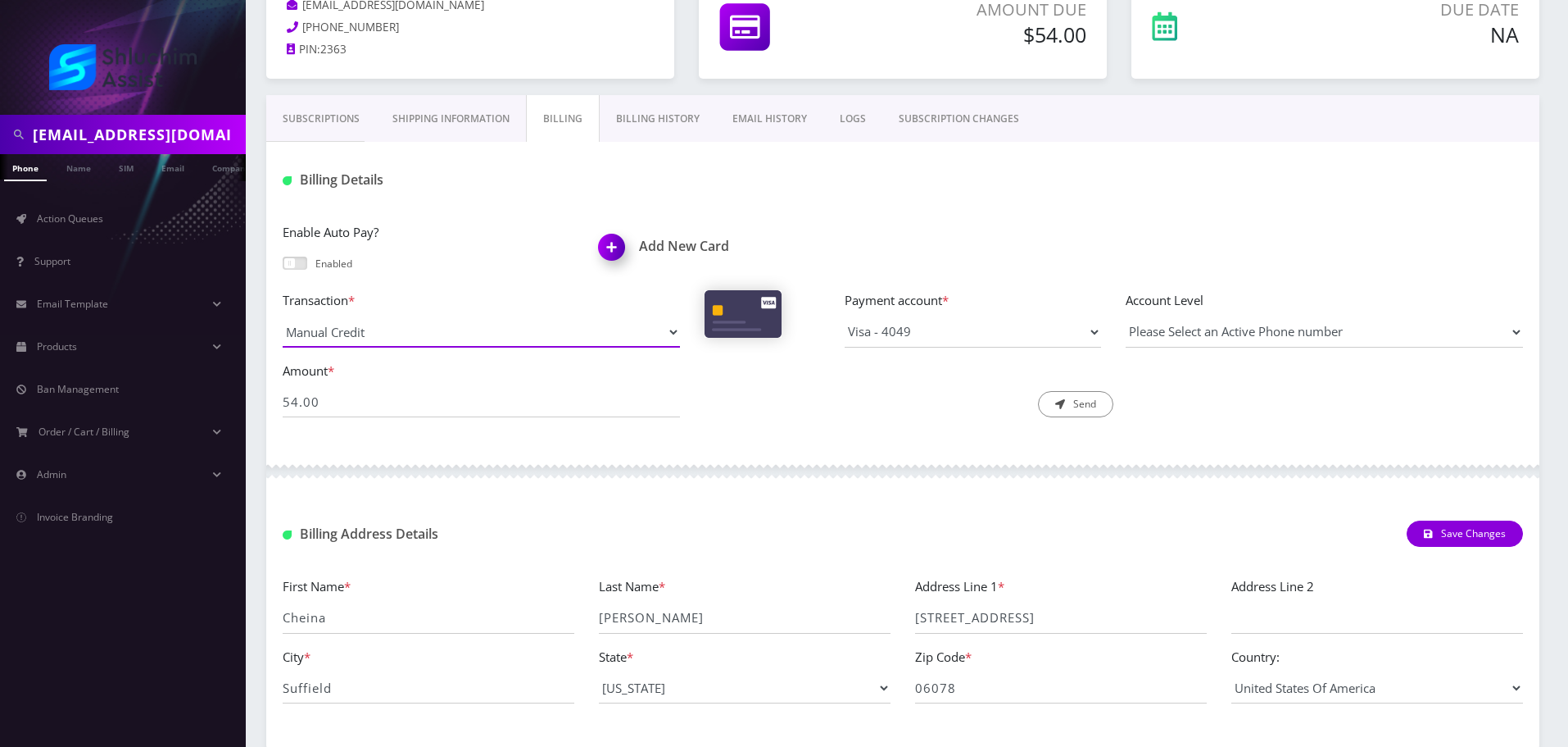
click at [648, 328] on select "Manual Payment Custom Charge Manual Credit Custom Invoice" at bounding box center [481, 331] width 397 height 31
select select "Manual Credit"
click at [283, 316] on select "Manual Payment Custom Charge Manual Credit Custom Invoice" at bounding box center [481, 331] width 397 height 31
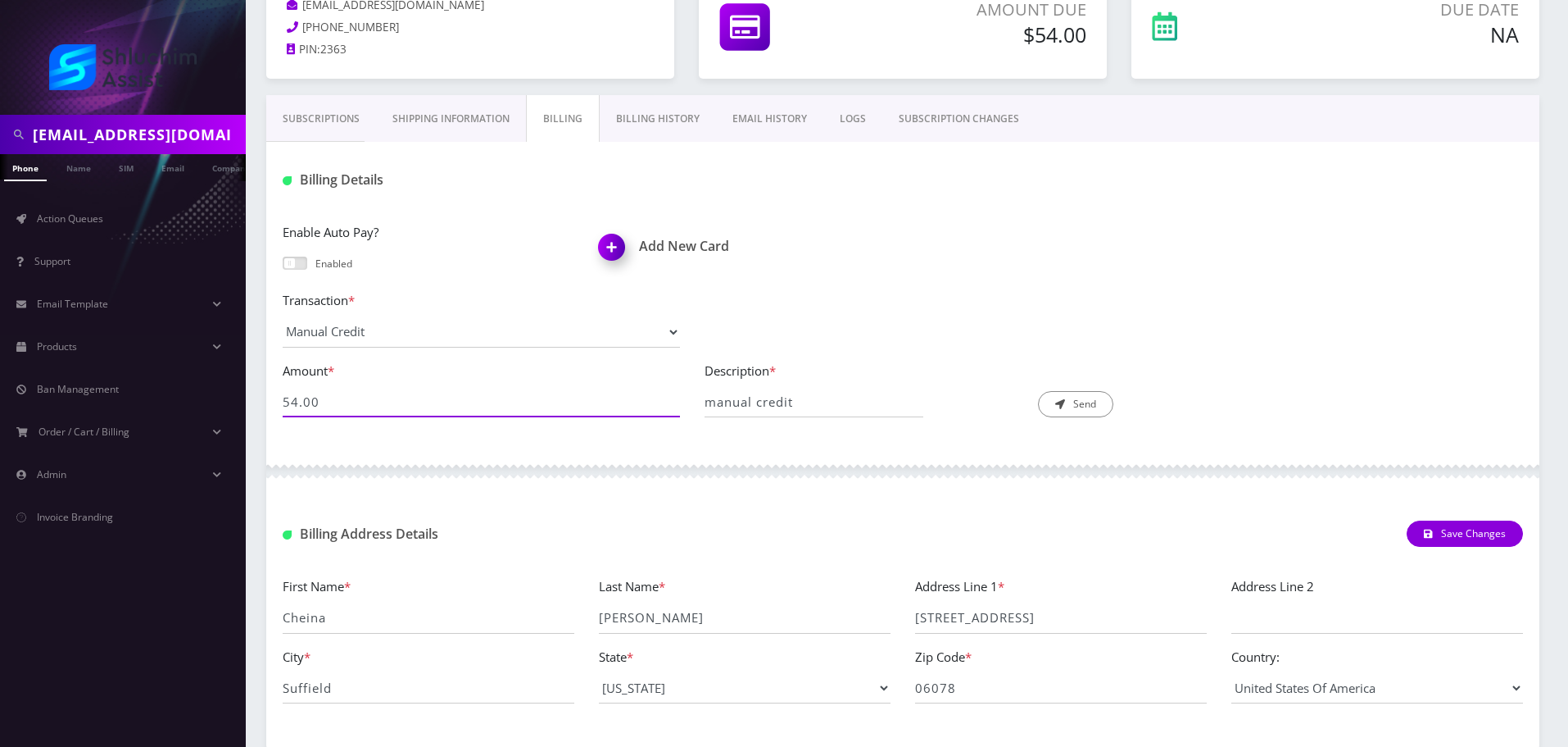
click at [590, 411] on input "54.00" at bounding box center [481, 401] width 397 height 31
click at [1030, 275] on div "Enable Auto Pay? Enabled Add New Card" at bounding box center [903, 256] width 1265 height 68
click at [637, 117] on link "Billing History" at bounding box center [658, 119] width 117 height 47
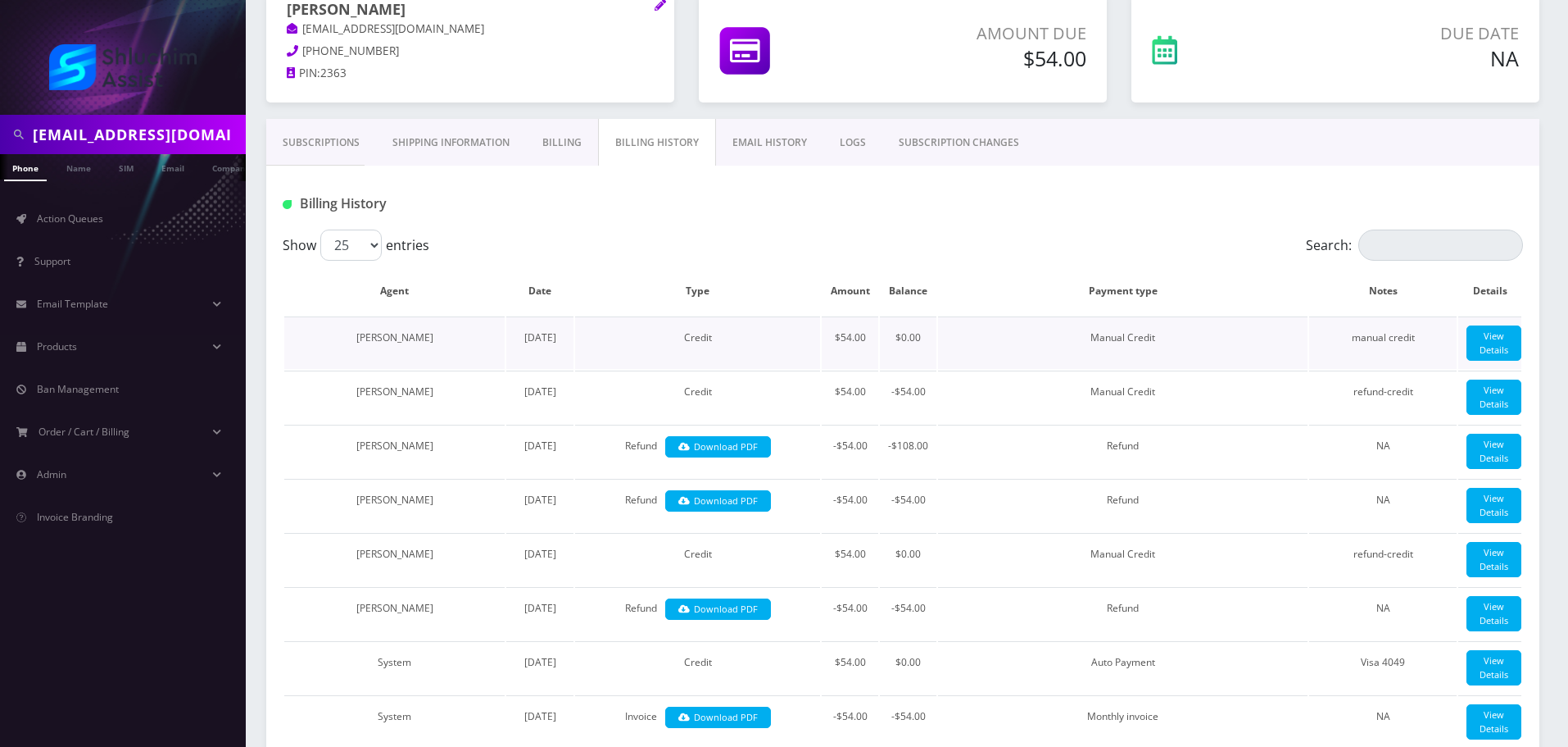
scroll to position [164, 0]
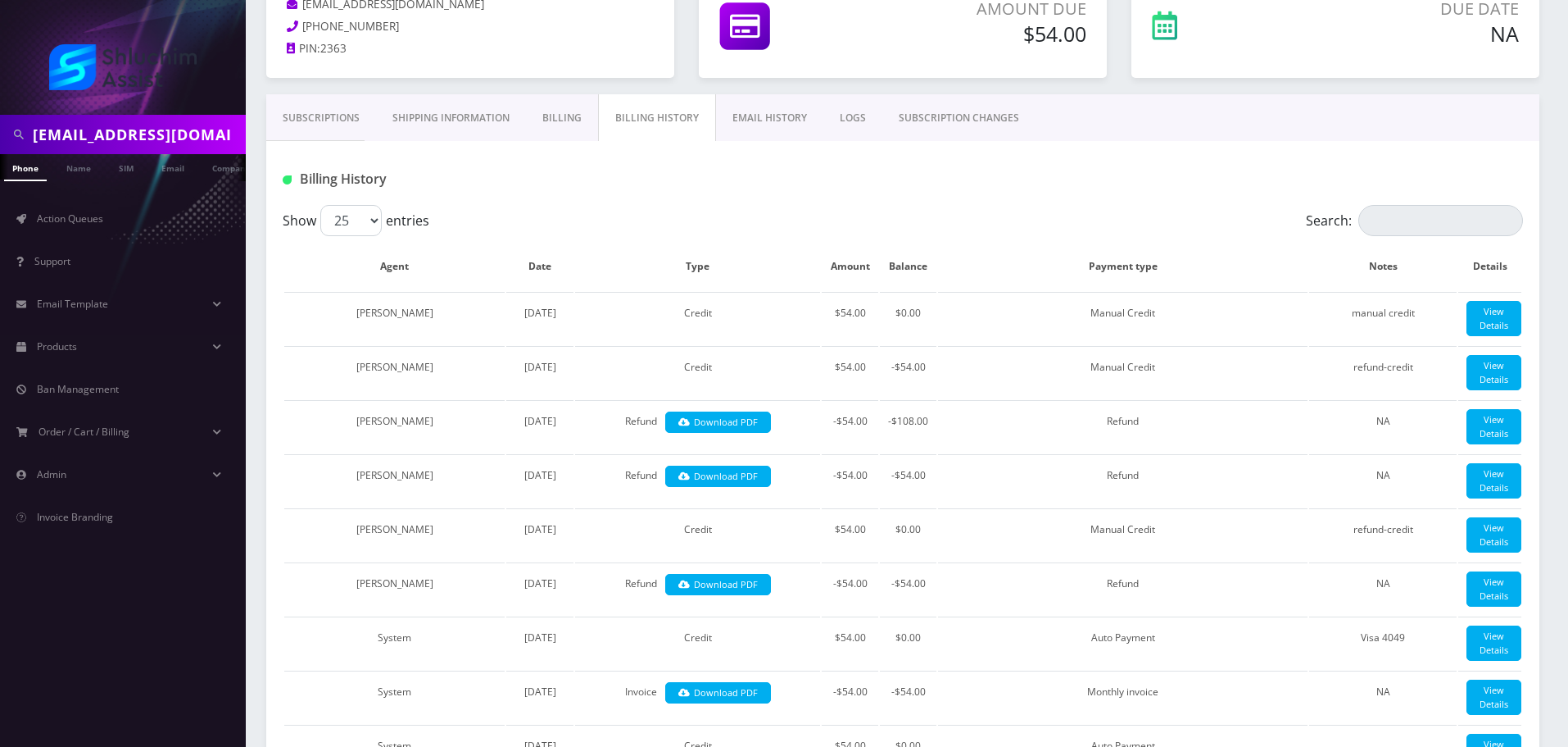
click at [849, 195] on div "Billing History" at bounding box center [903, 173] width 1273 height 64
click at [755, 127] on link "EMAIL HISTORY" at bounding box center [770, 118] width 107 height 47
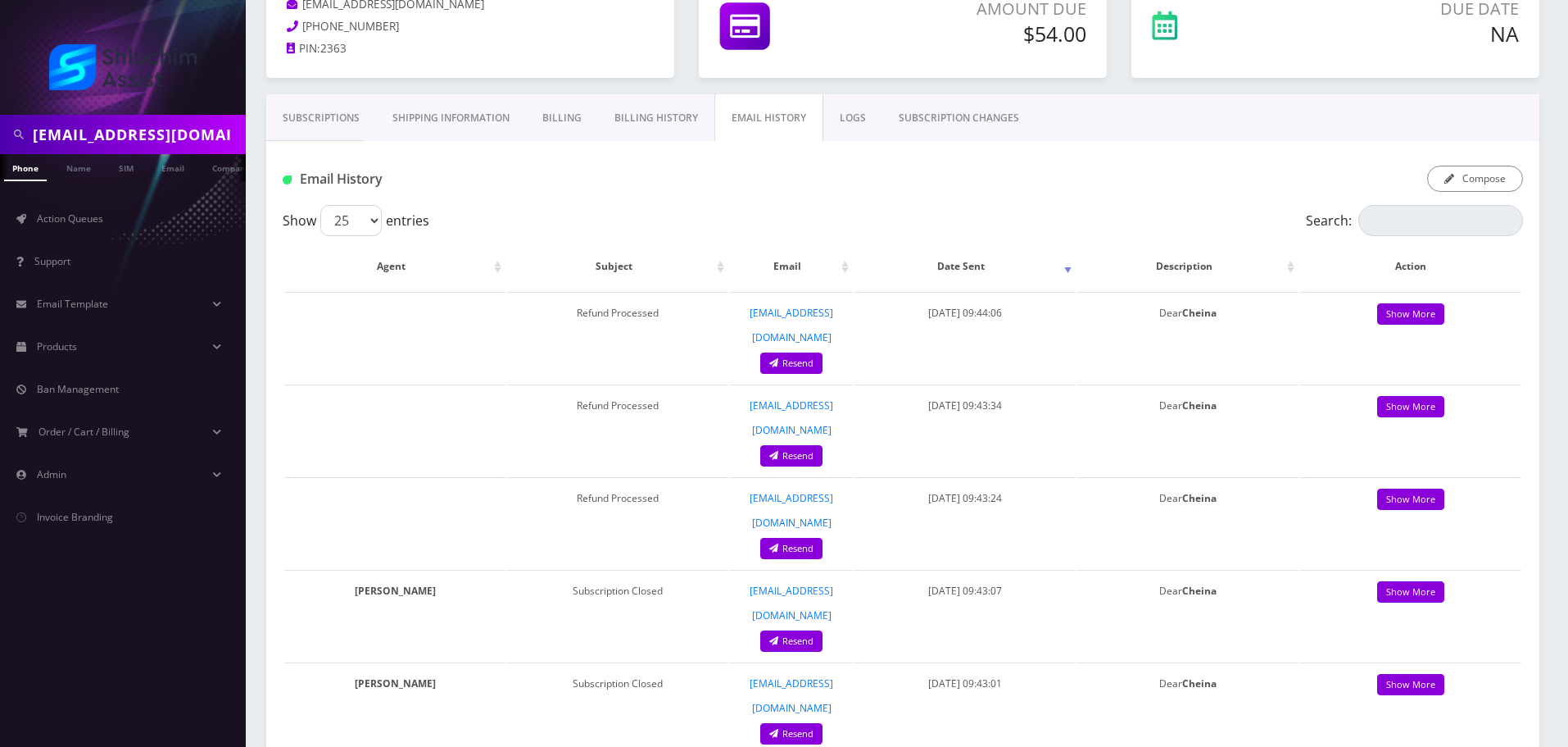
click at [664, 126] on link "Billing History" at bounding box center [656, 118] width 117 height 47
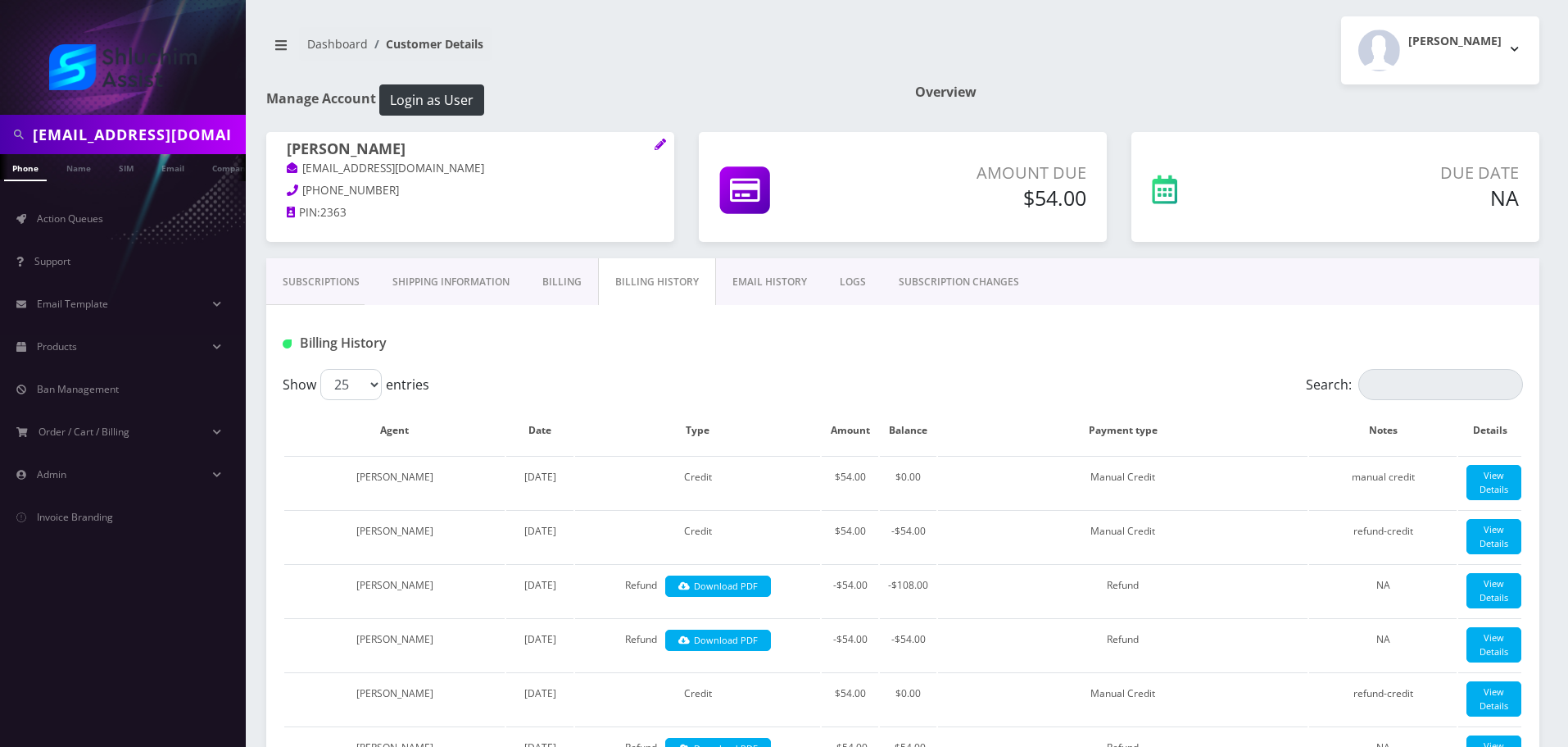
click at [564, 290] on link "Billing" at bounding box center [562, 282] width 72 height 47
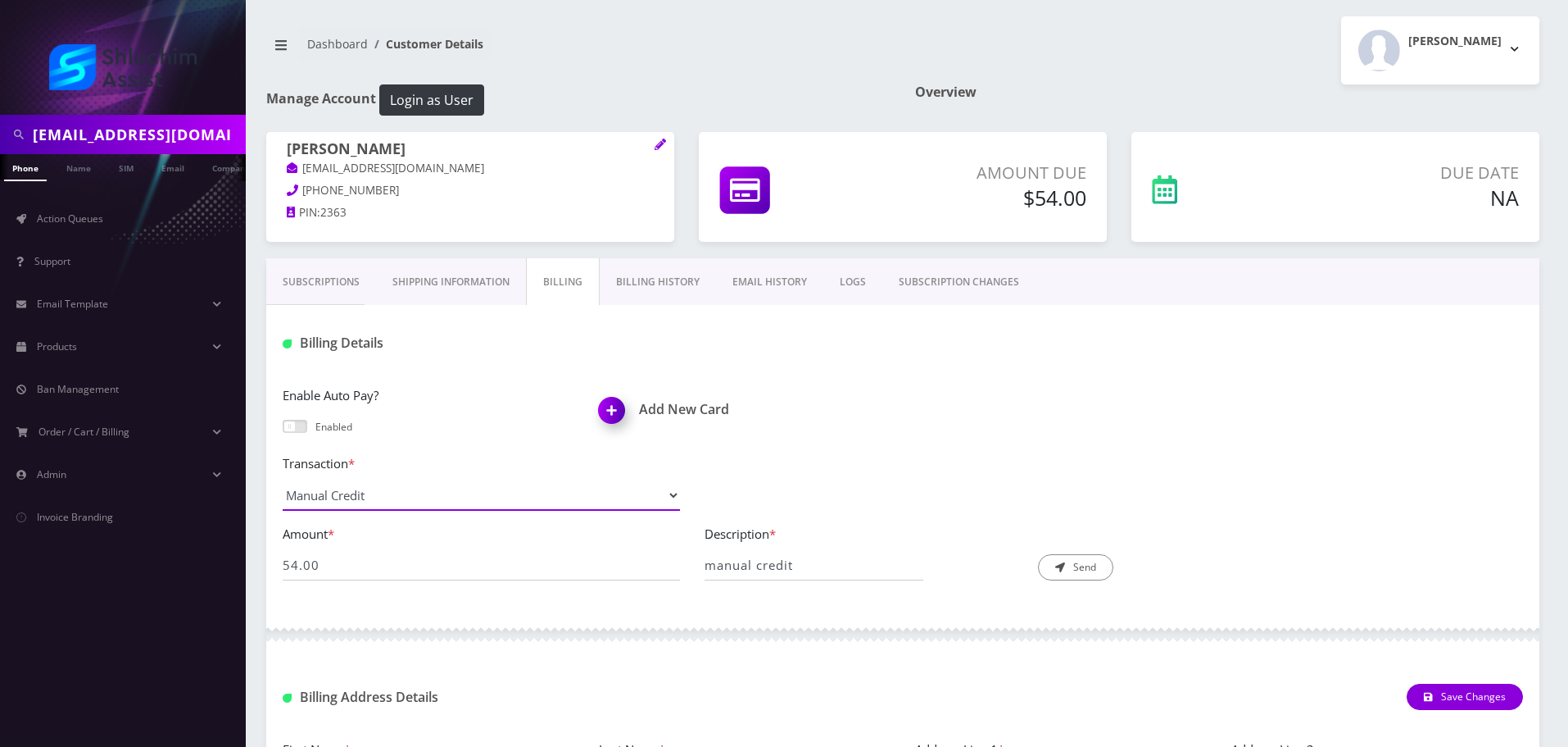
click at [512, 509] on select "Manual Payment Custom Charge Manual Credit Custom Invoice" at bounding box center [481, 494] width 397 height 31
click at [867, 470] on div "Transaction * Manual Payment Custom Charge Manual Credit Custom Invoice Payment…" at bounding box center [903, 488] width 1265 height 70
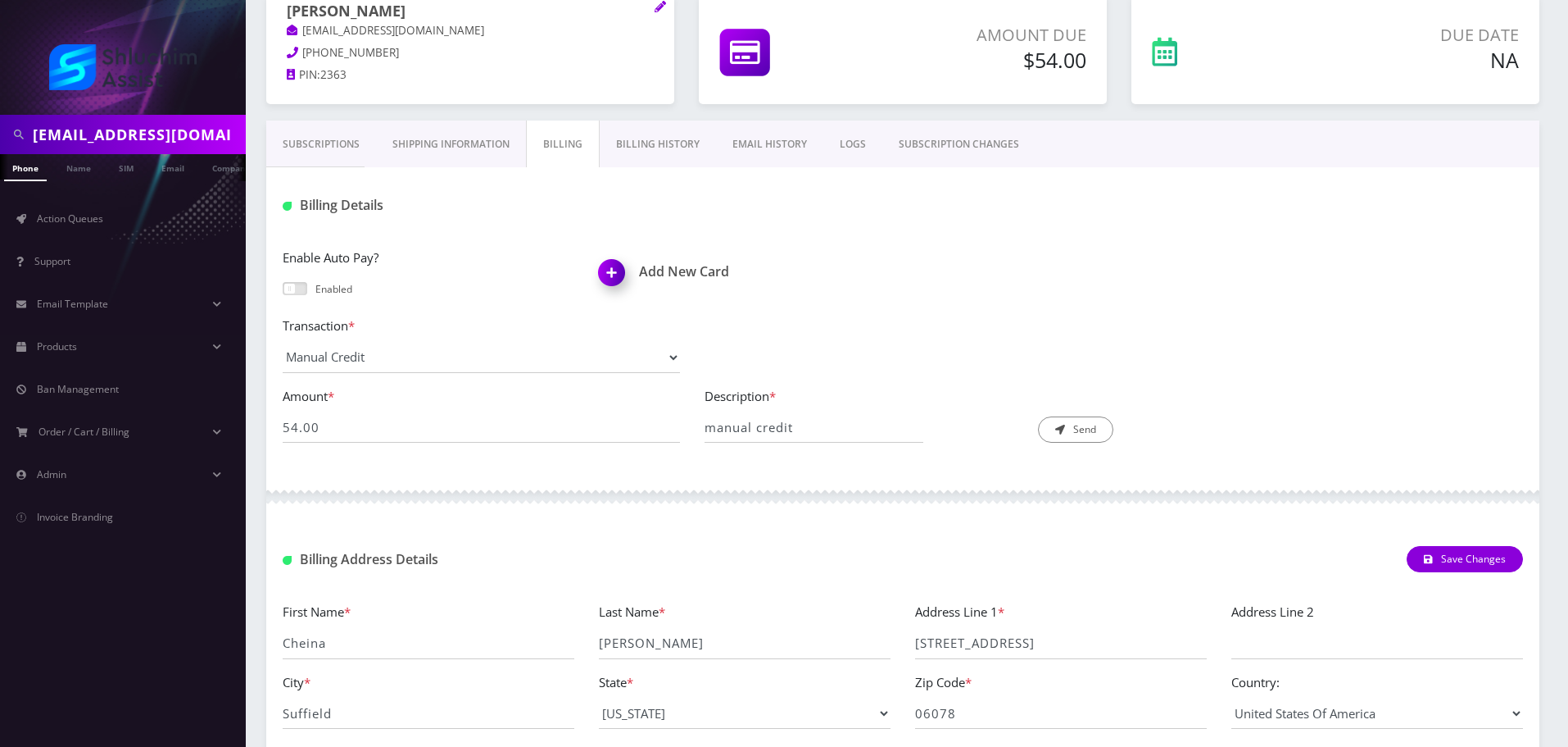
scroll to position [164, 0]
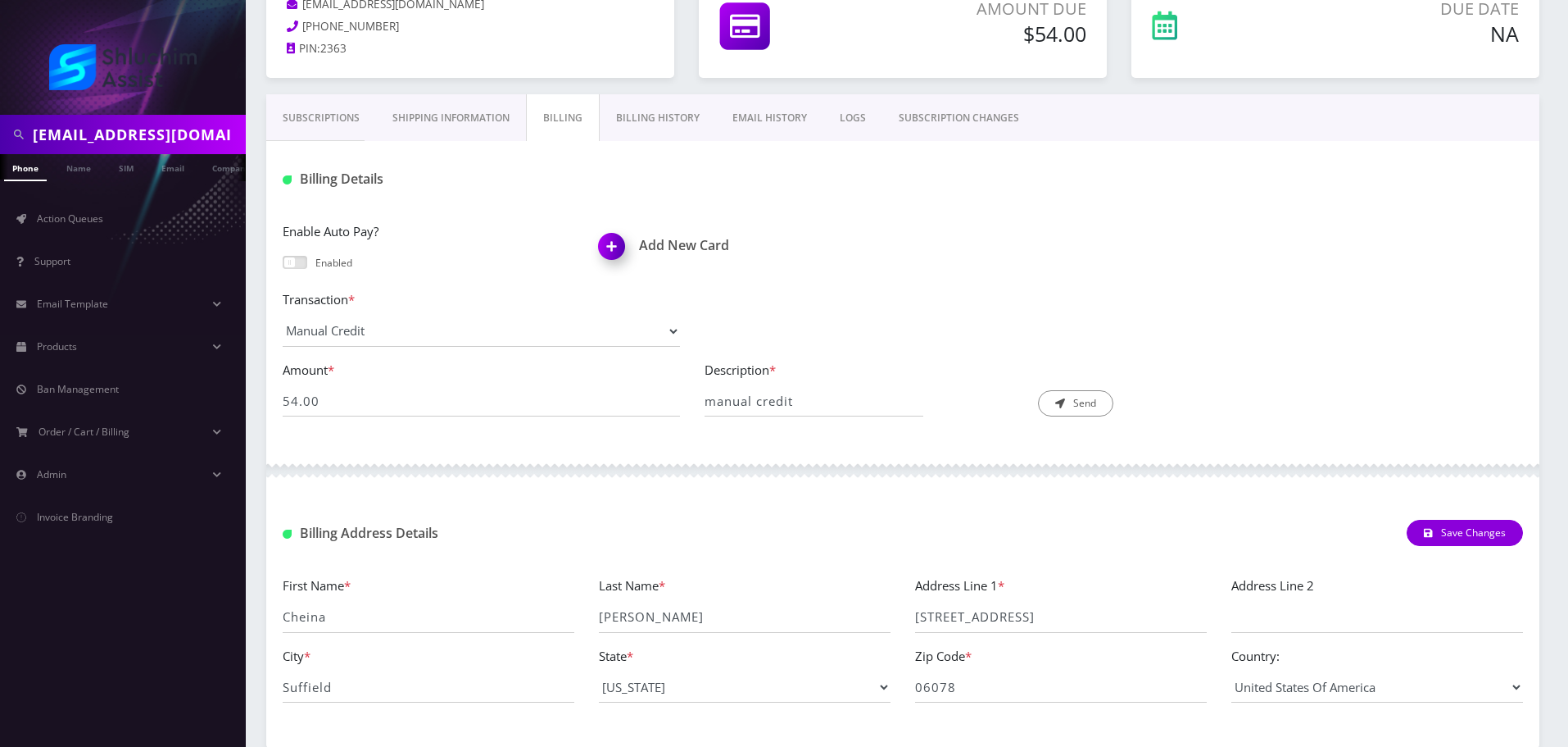
click at [691, 126] on link "Billing History" at bounding box center [658, 118] width 117 height 47
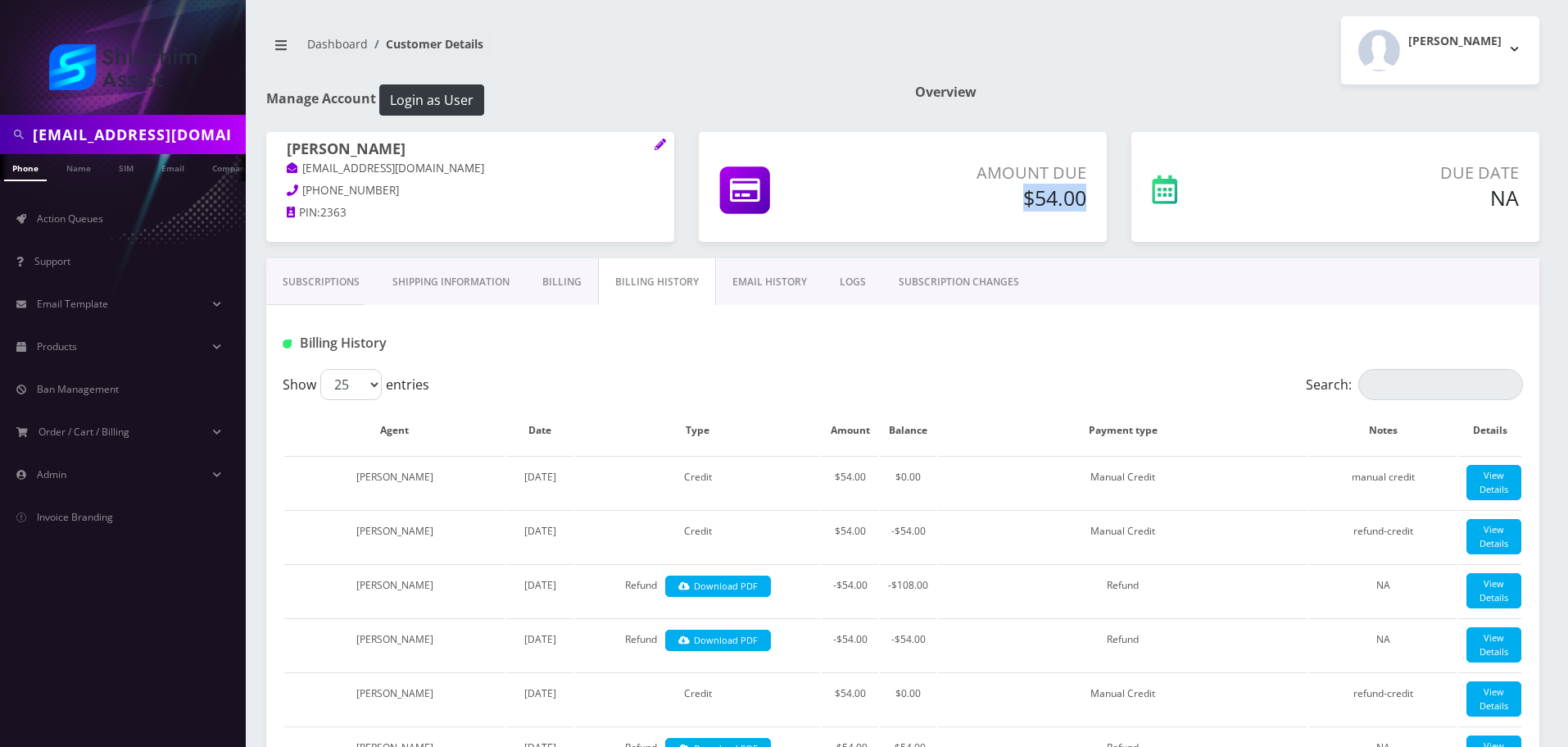
drag, startPoint x: 1008, startPoint y: 205, endPoint x: 1091, endPoint y: 205, distance: 83.0
click at [1091, 205] on div "Amount Due $54.00" at bounding box center [984, 189] width 229 height 56
click at [957, 317] on div "Billing History" at bounding box center [903, 336] width 1273 height 64
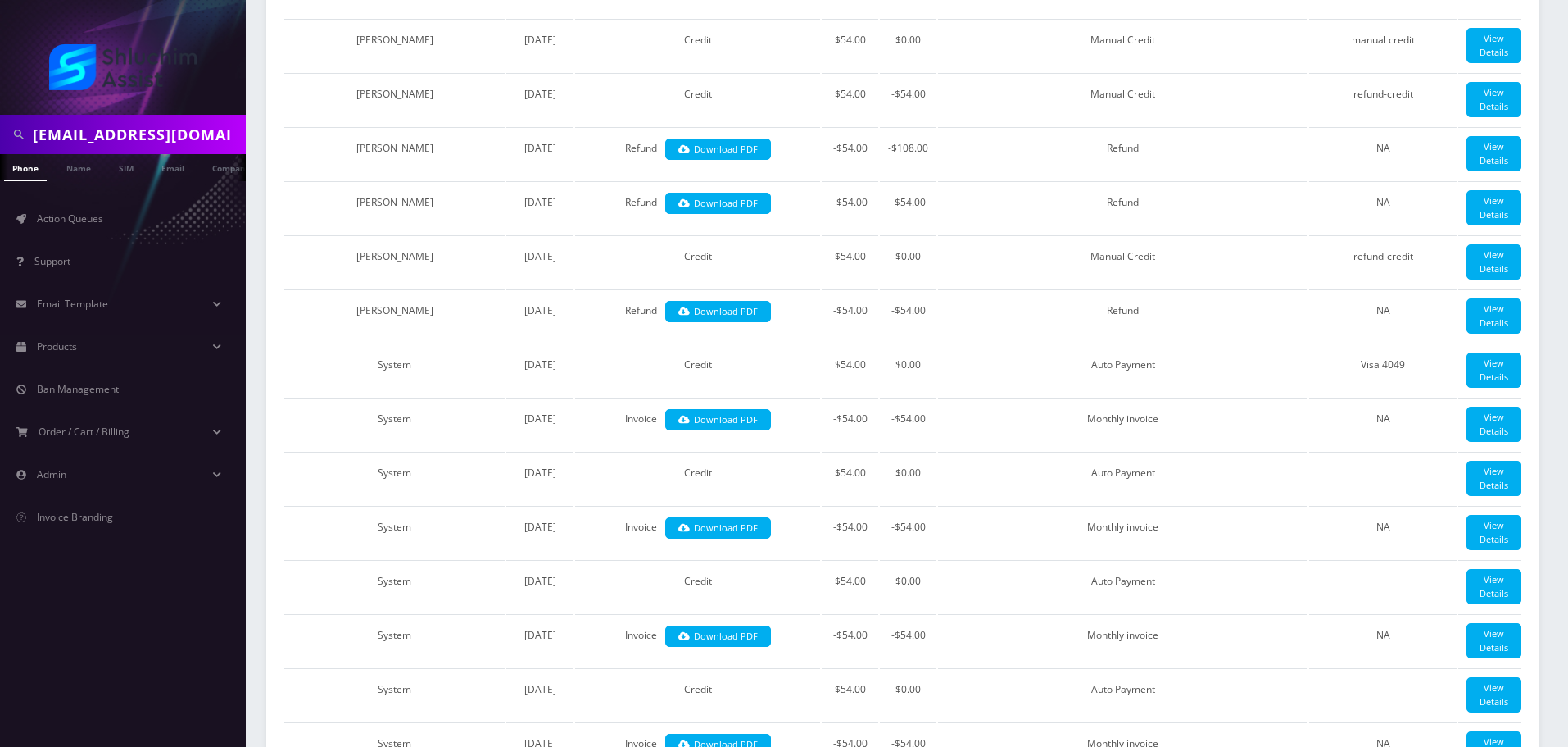
scroll to position [164, 0]
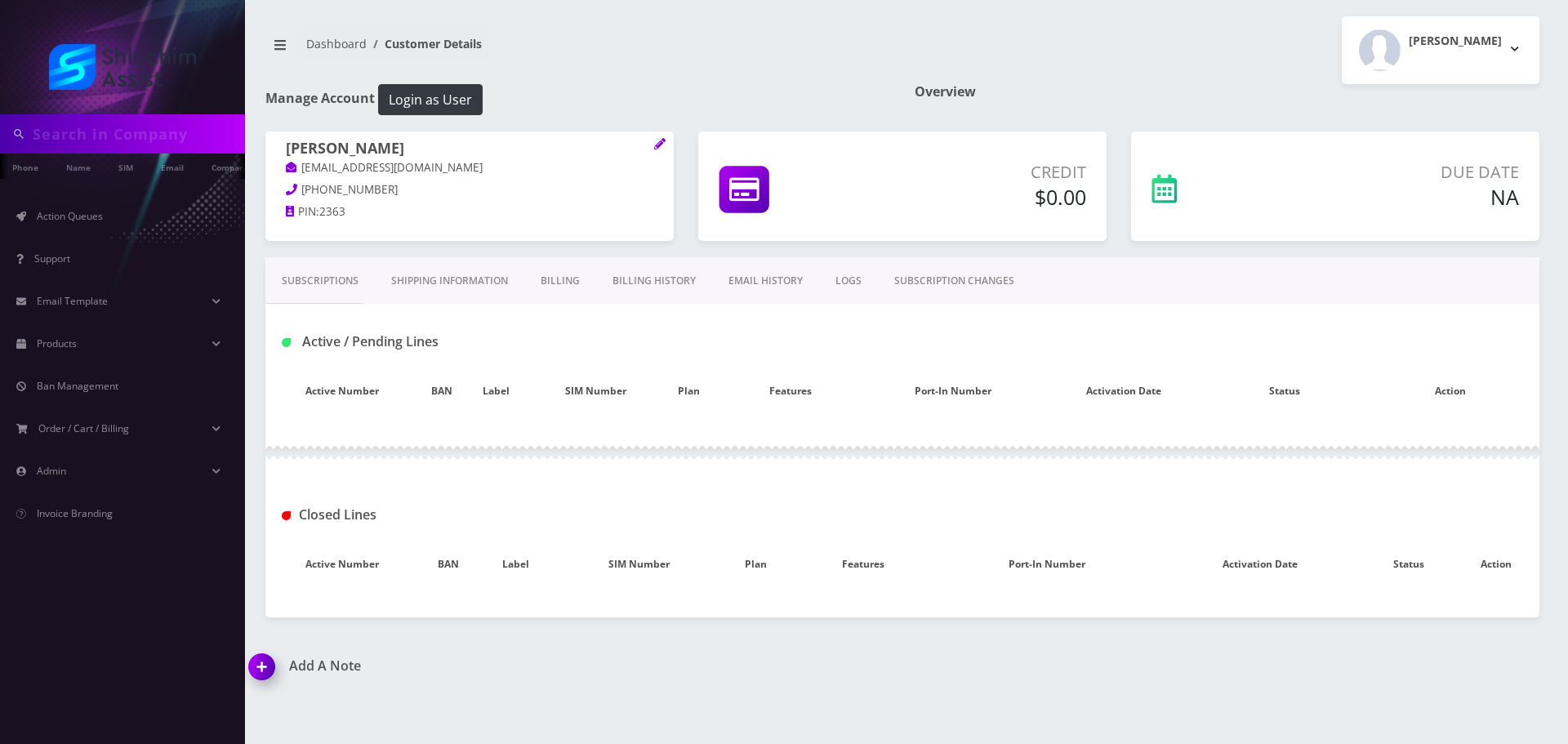
type input "[EMAIL_ADDRESS][DOMAIN_NAME]"
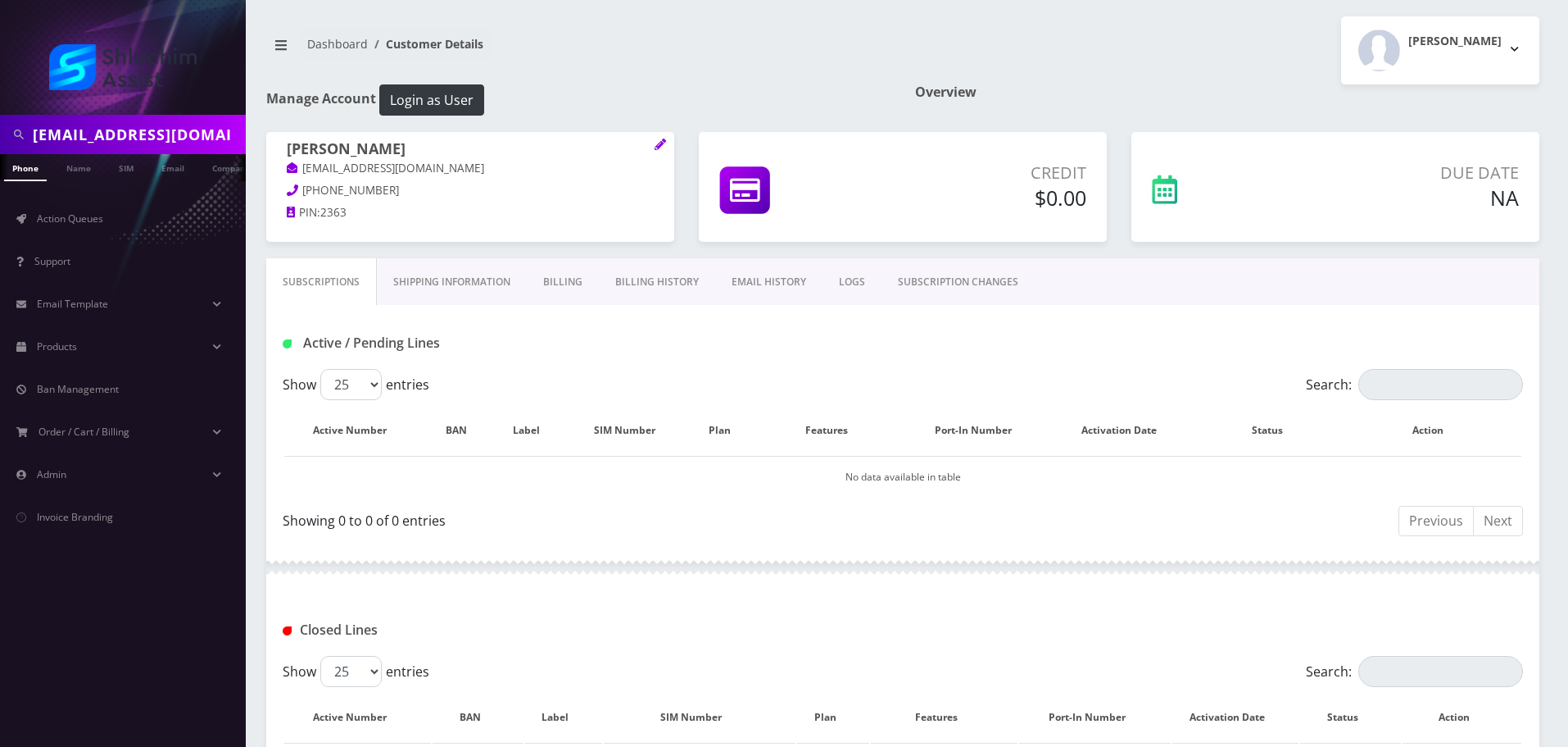
click at [685, 359] on div "Active / Pending Lines" at bounding box center [903, 336] width 1273 height 64
